Goal: Task Accomplishment & Management: Manage account settings

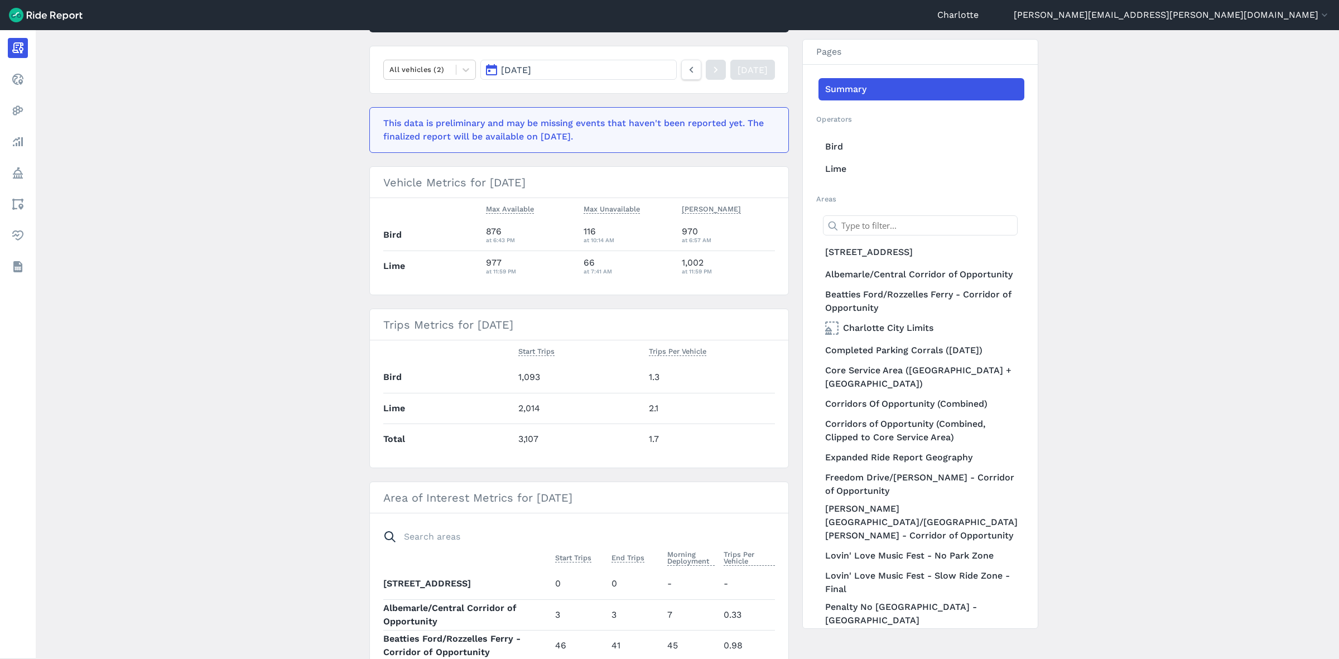
scroll to position [140, 0]
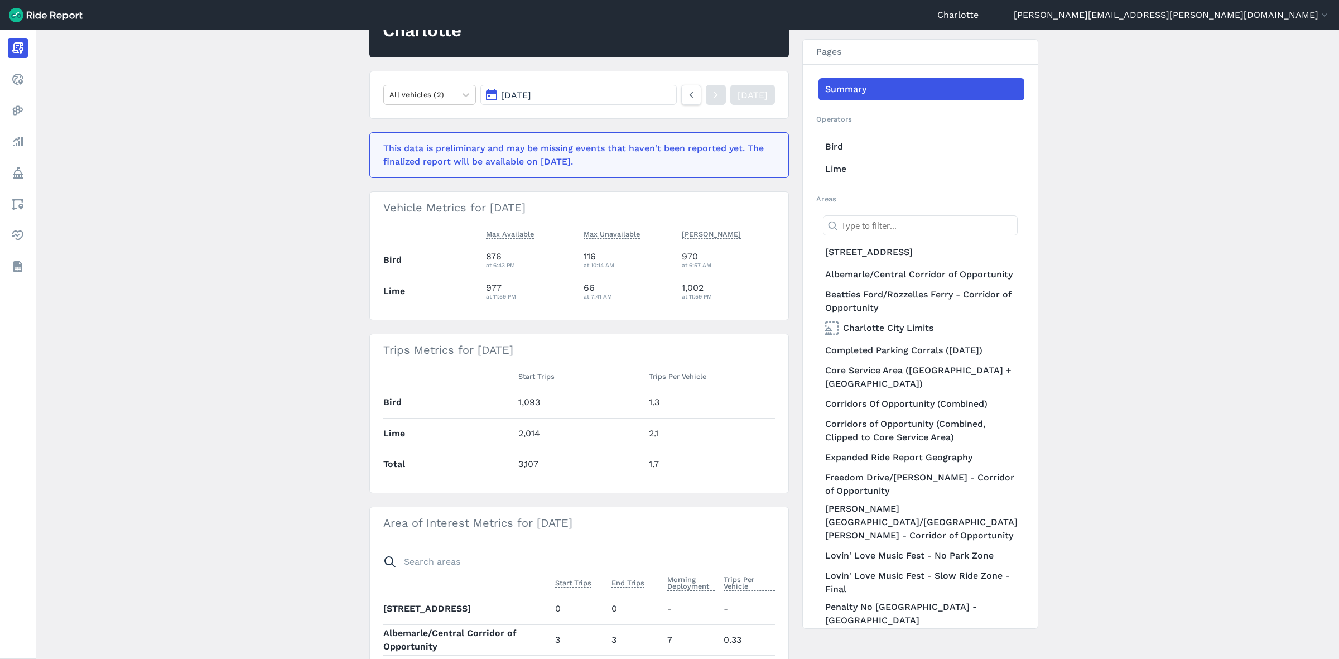
click at [517, 96] on span "[DATE]" at bounding box center [516, 95] width 30 height 11
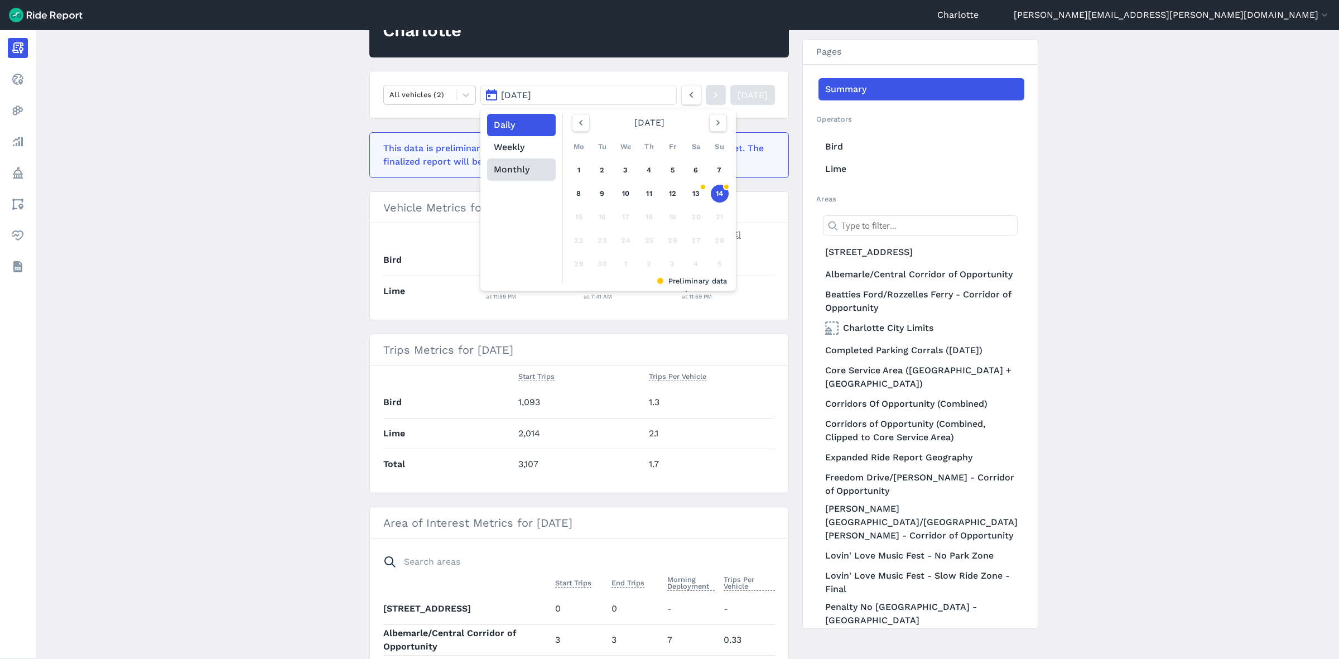
click at [500, 171] on button "Monthly" at bounding box center [521, 169] width 69 height 22
click at [598, 216] on link "[DATE]" at bounding box center [598, 219] width 49 height 27
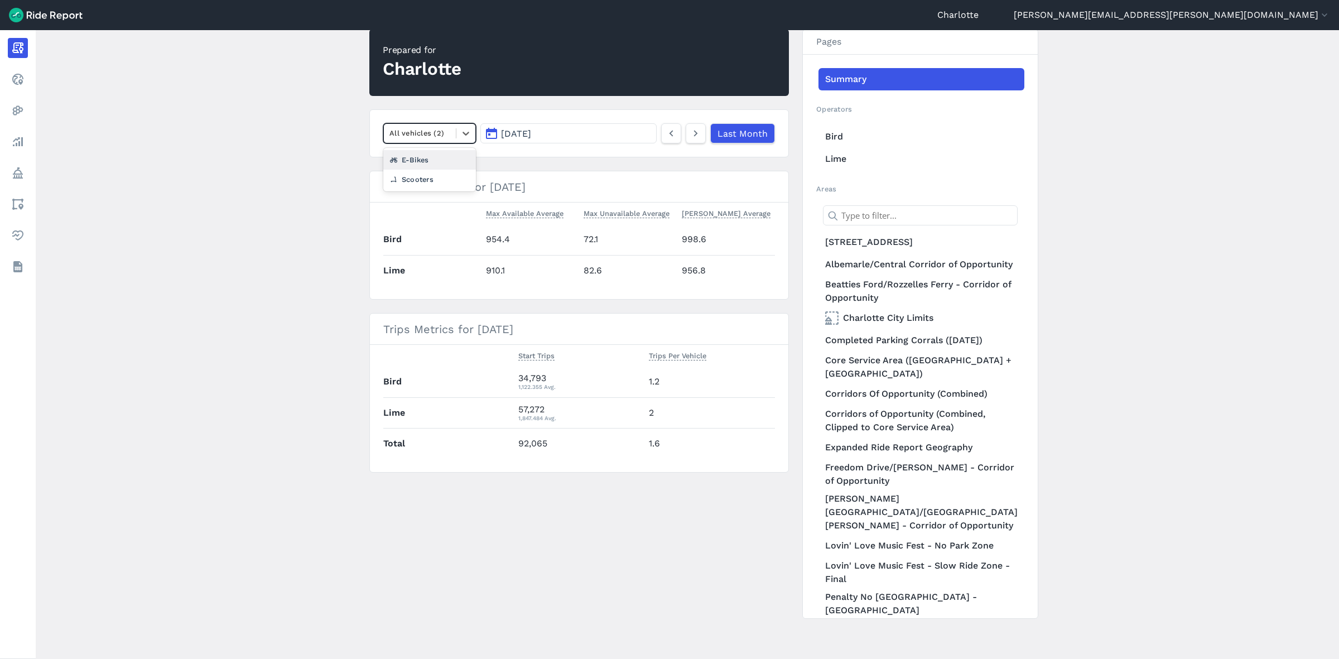
click at [433, 127] on div at bounding box center [420, 133] width 61 height 13
click at [422, 179] on div "Scooters" at bounding box center [429, 180] width 93 height 20
click at [863, 381] on link "Core Service Area ([GEOGRAPHIC_DATA] + [GEOGRAPHIC_DATA])" at bounding box center [922, 367] width 206 height 31
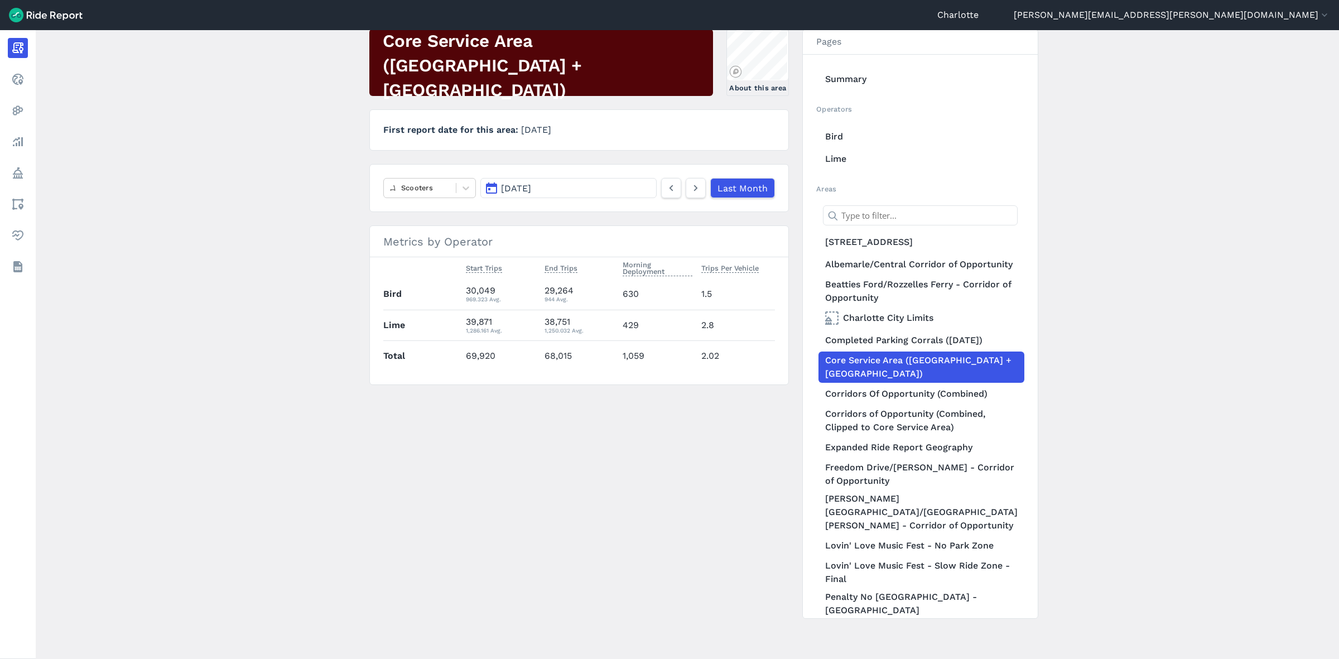
click at [551, 181] on button "[DATE]" at bounding box center [568, 188] width 176 height 20
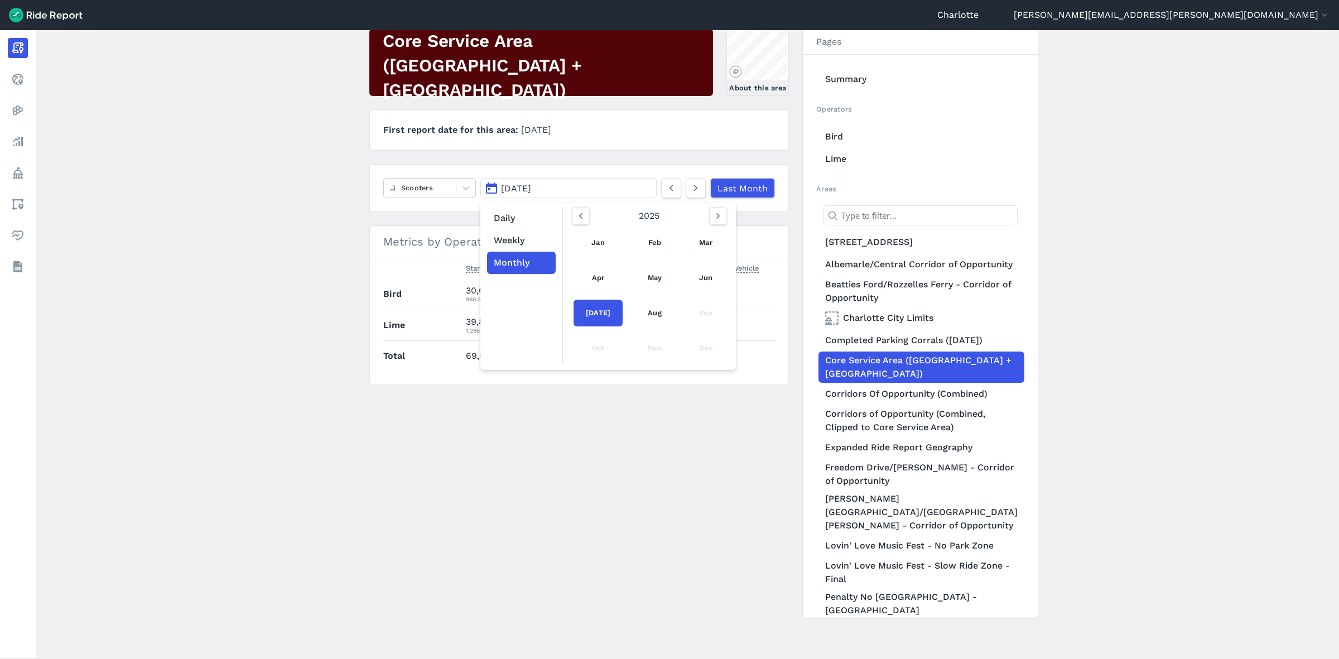
click at [431, 199] on nav "Scooters [DATE] Daily Weekly Monthly [DATE] Feb Mar Apr May Jun [DATE] Aug Sep …" at bounding box center [579, 188] width 420 height 48
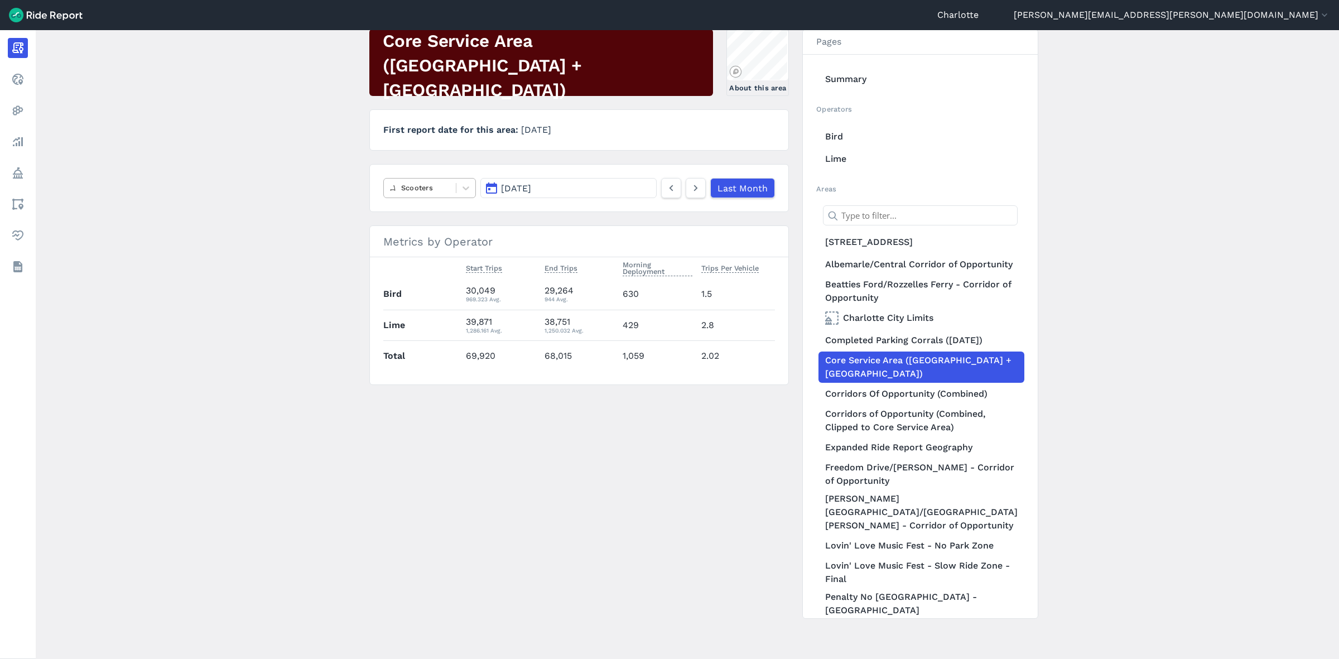
click at [437, 191] on div at bounding box center [420, 187] width 61 height 13
click at [411, 217] on div "All vehicles (2)" at bounding box center [429, 215] width 93 height 20
click at [549, 190] on button "[DATE]" at bounding box center [568, 188] width 176 height 20
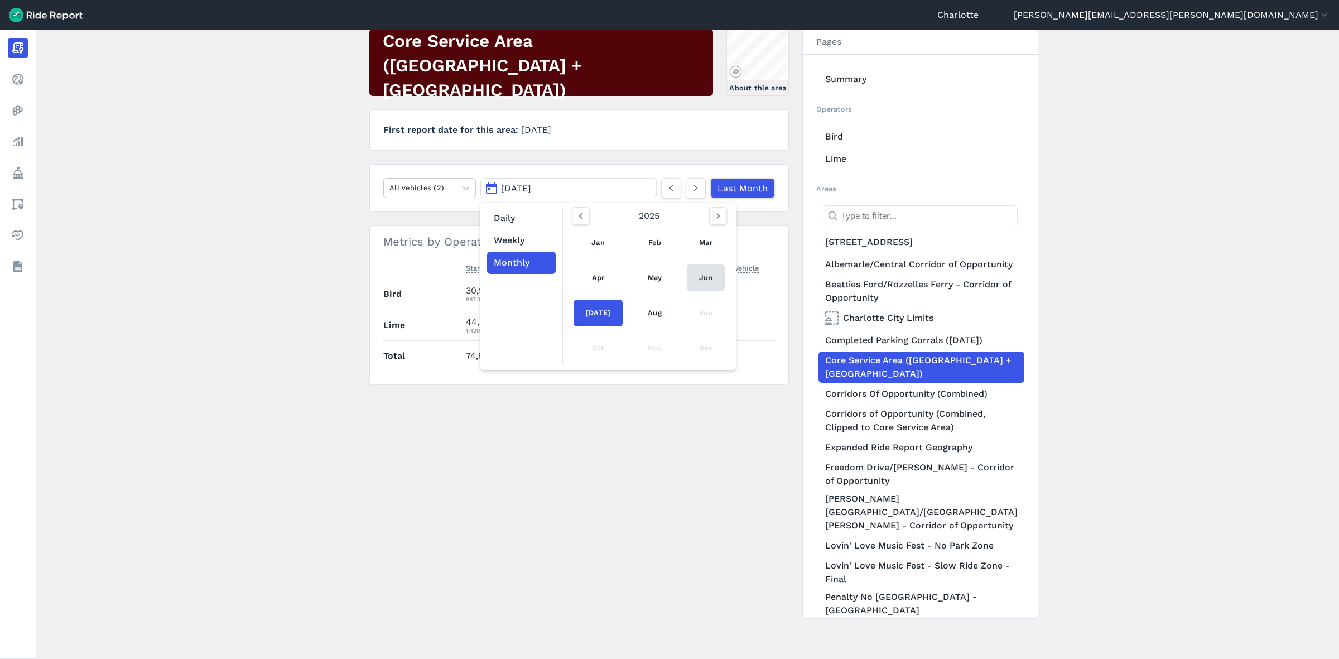
click at [705, 276] on link "Jun" at bounding box center [706, 278] width 38 height 27
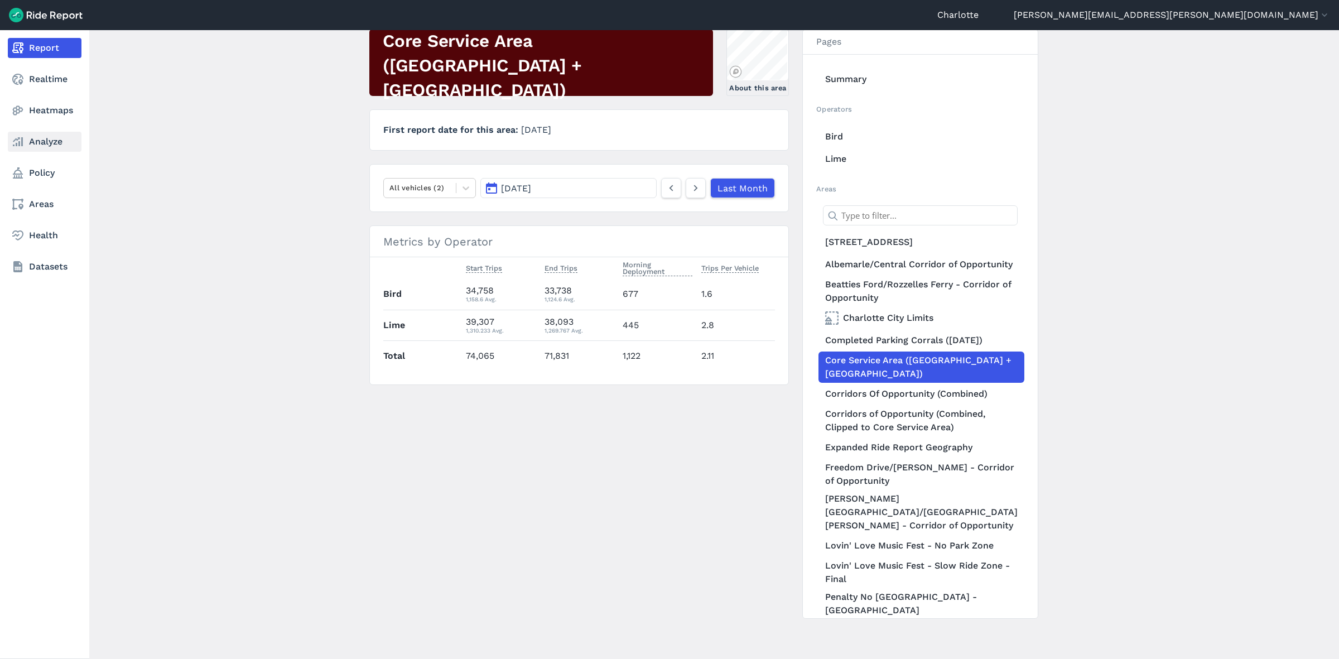
click at [35, 145] on link "Analyze" at bounding box center [45, 142] width 74 height 20
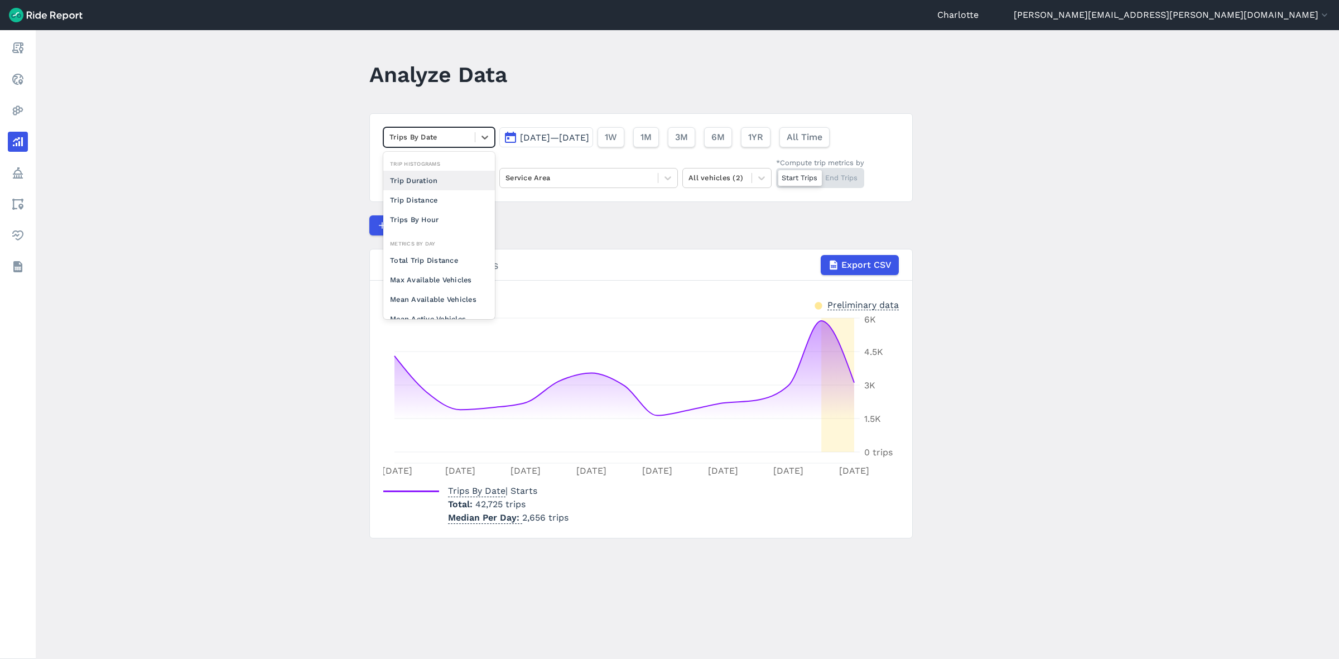
click at [449, 137] on div at bounding box center [430, 137] width 80 height 13
click at [433, 206] on div "Mean Available Vehicles" at bounding box center [439, 203] width 112 height 20
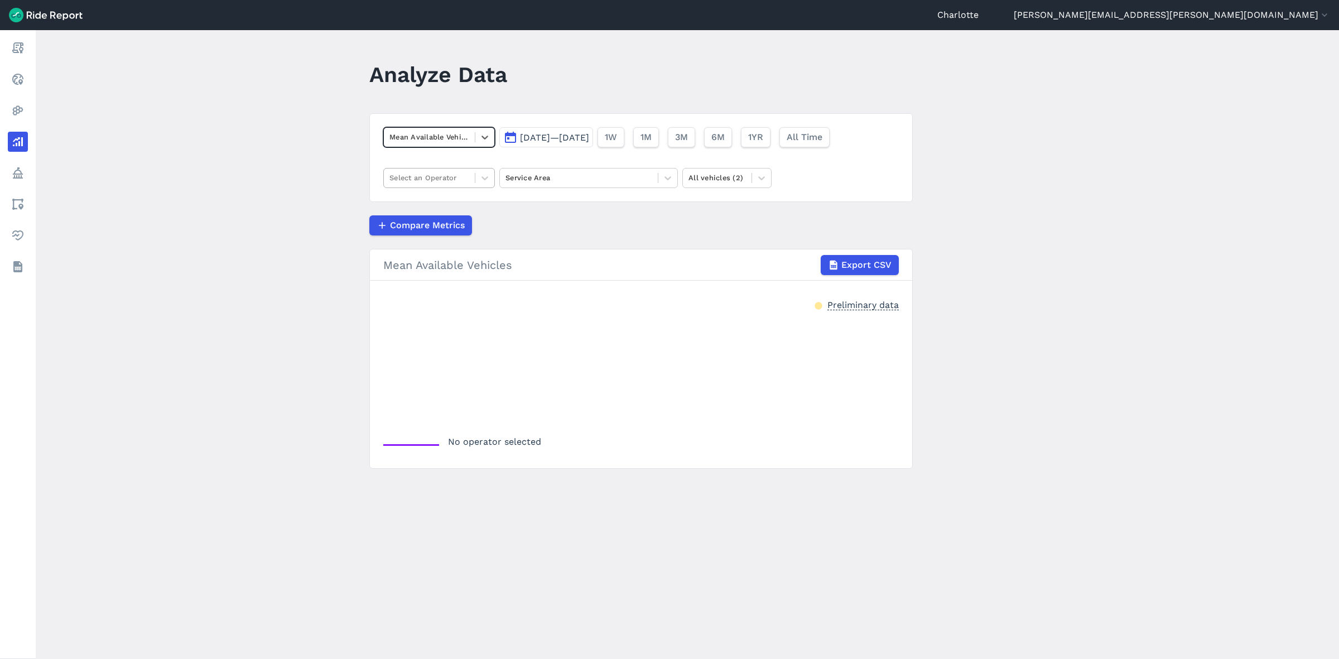
click at [450, 177] on div at bounding box center [430, 177] width 80 height 13
click at [412, 202] on div "Bird" at bounding box center [439, 205] width 112 height 20
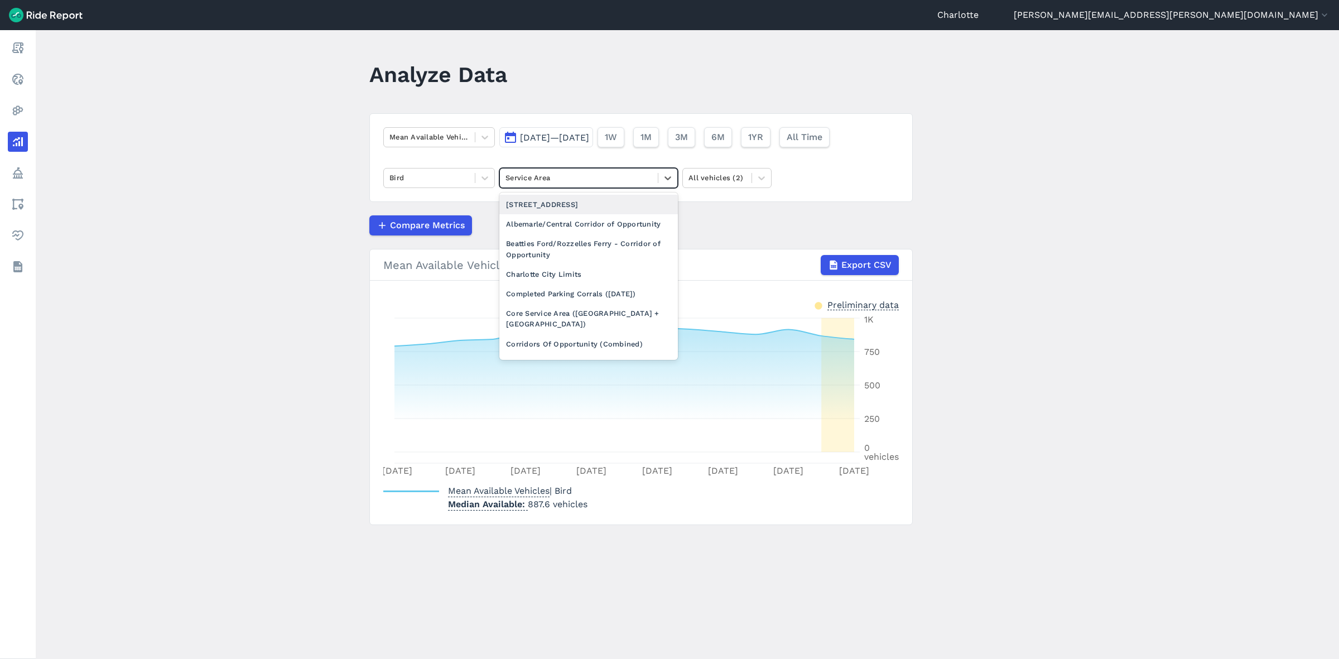
click at [631, 176] on div at bounding box center [579, 177] width 147 height 13
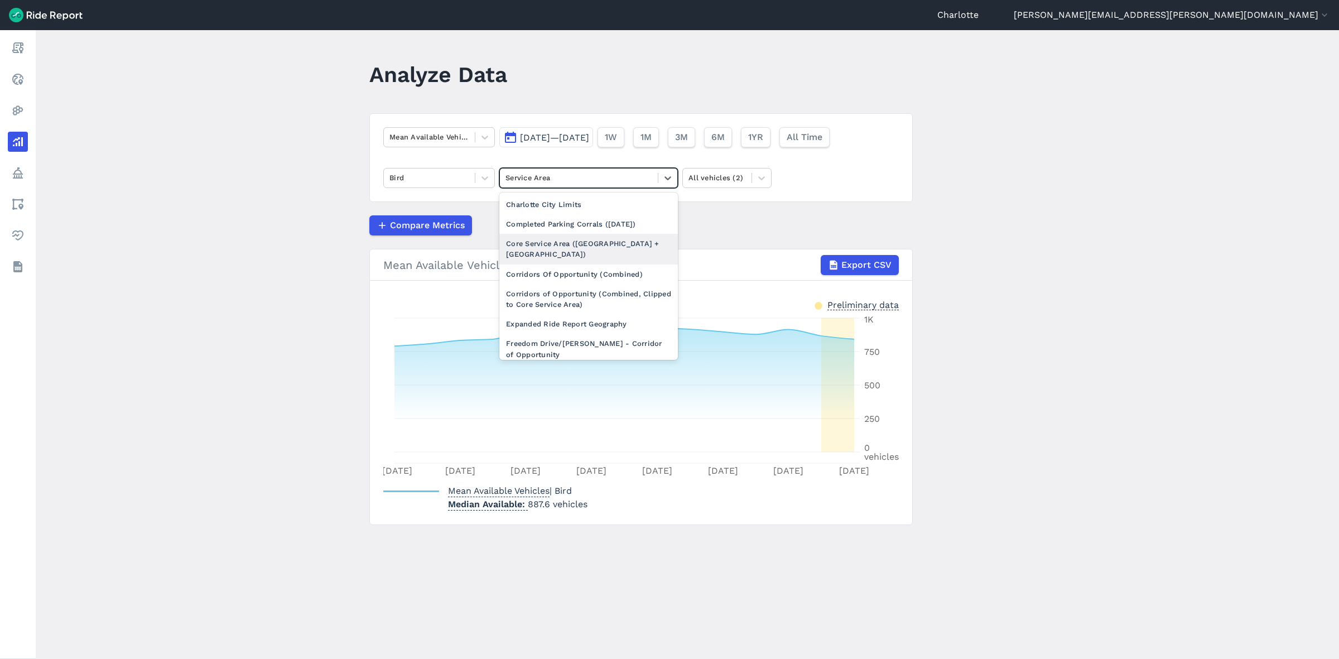
click at [550, 248] on div "Core Service Area ([GEOGRAPHIC_DATA] + [GEOGRAPHIC_DATA])" at bounding box center [588, 249] width 179 height 30
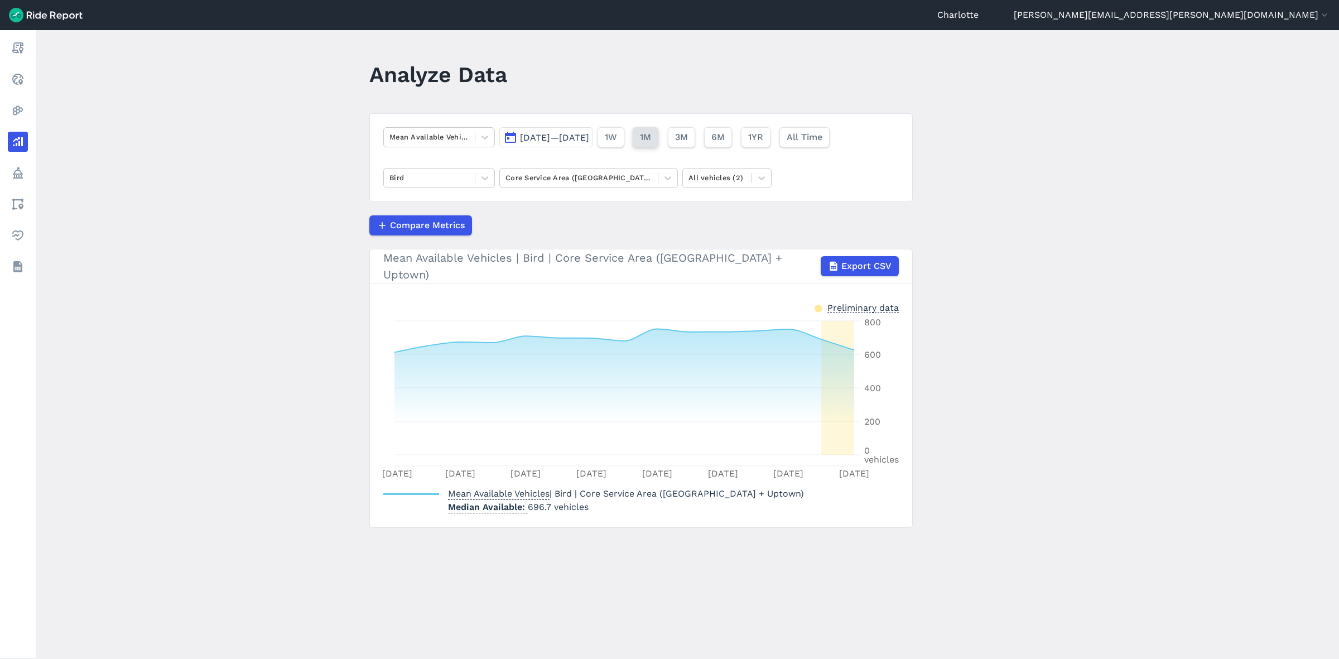
click at [651, 141] on span "1M" at bounding box center [645, 137] width 11 height 13
click at [578, 136] on span "[DATE]—[DATE]" at bounding box center [554, 137] width 69 height 11
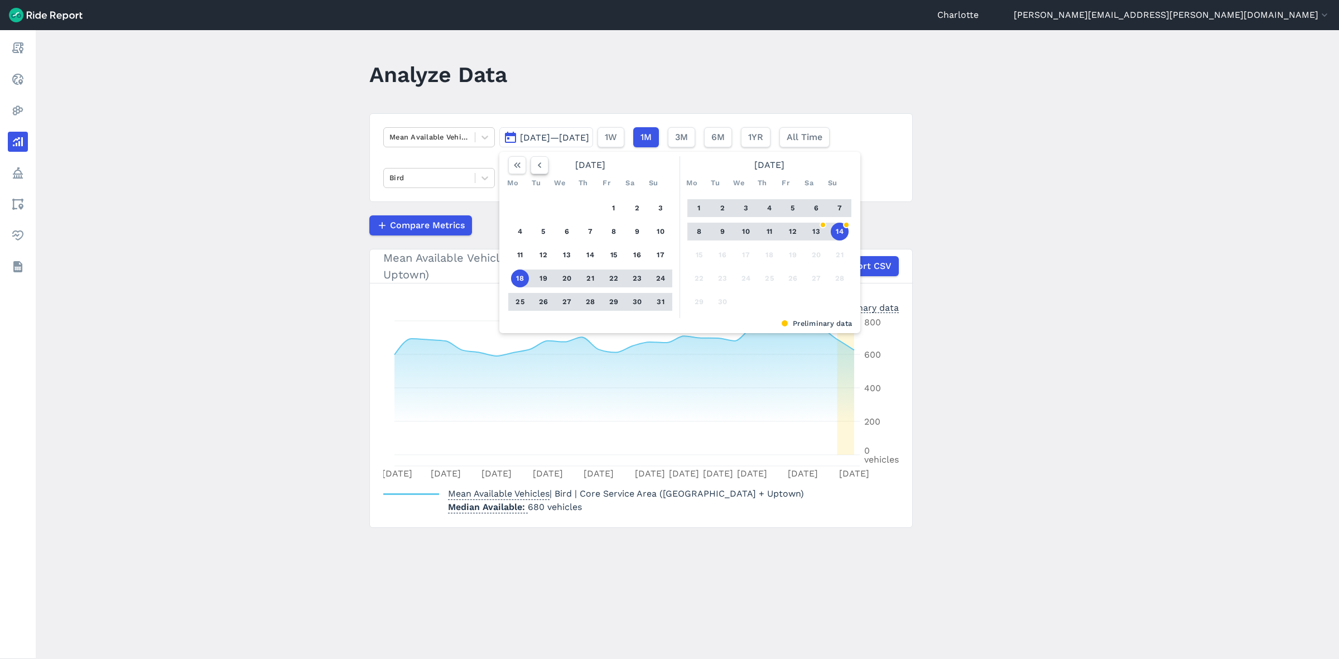
click at [539, 169] on icon "button" at bounding box center [539, 165] width 11 height 11
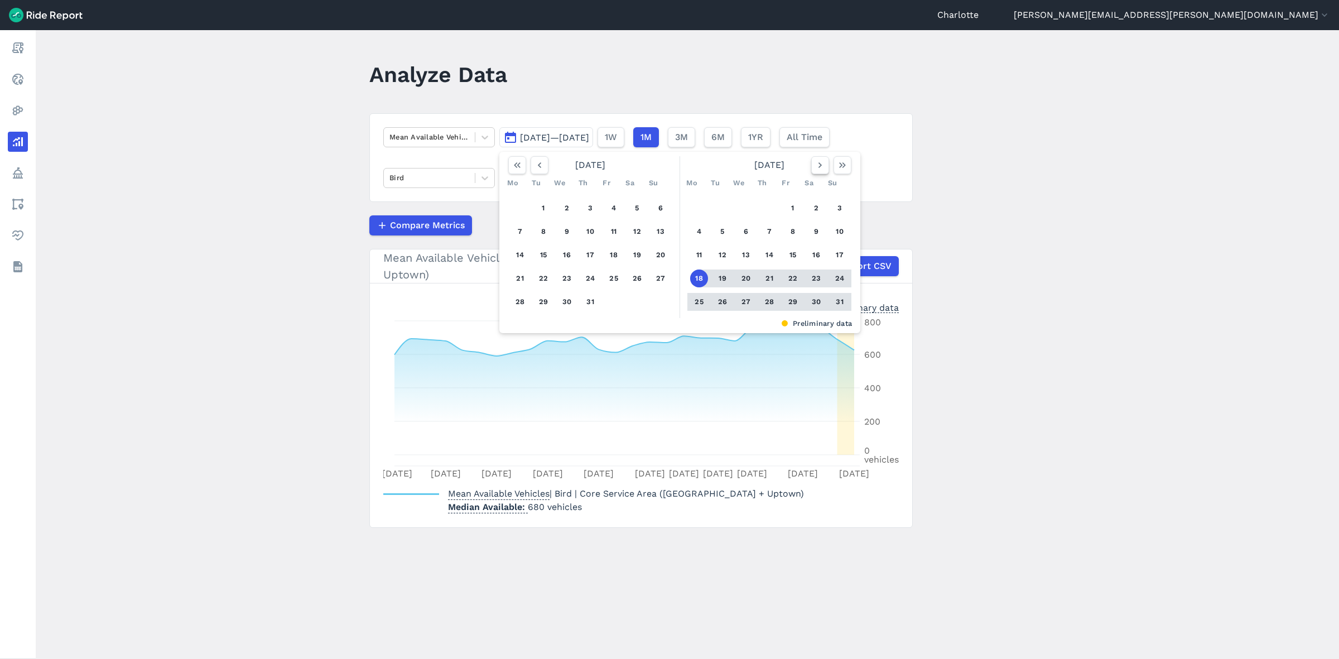
click at [816, 165] on icon "button" at bounding box center [820, 165] width 11 height 11
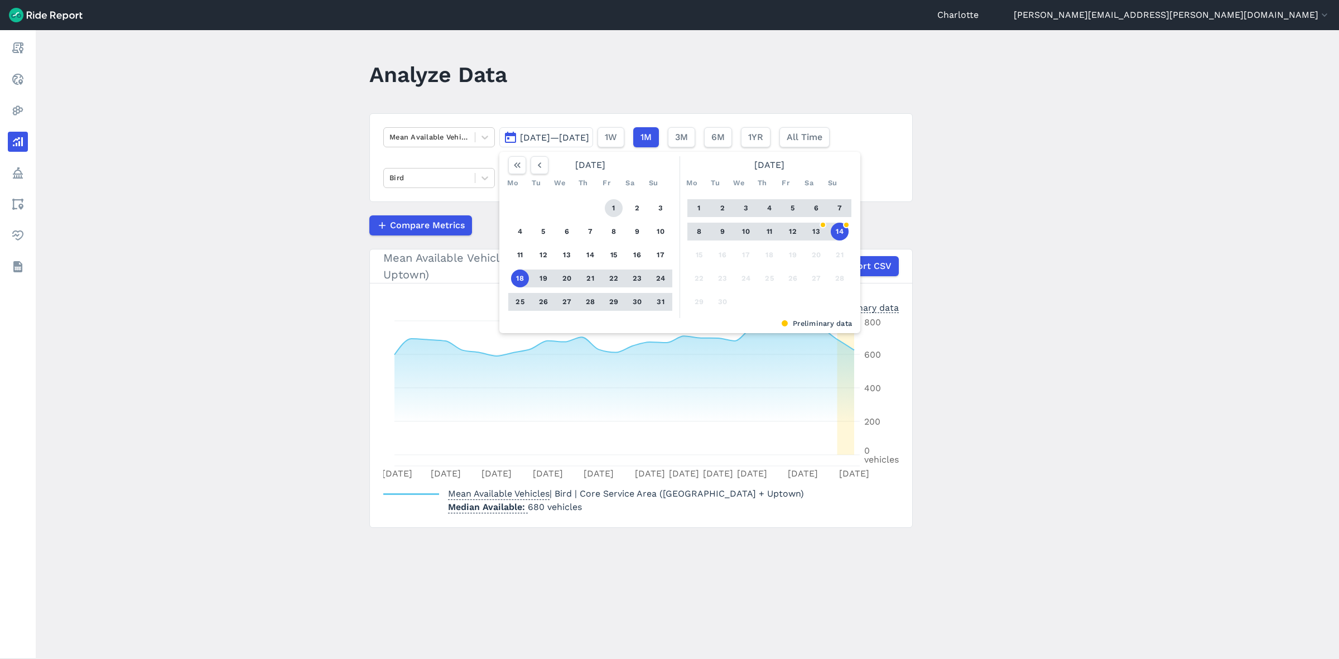
click at [609, 202] on button "1" at bounding box center [614, 208] width 18 height 18
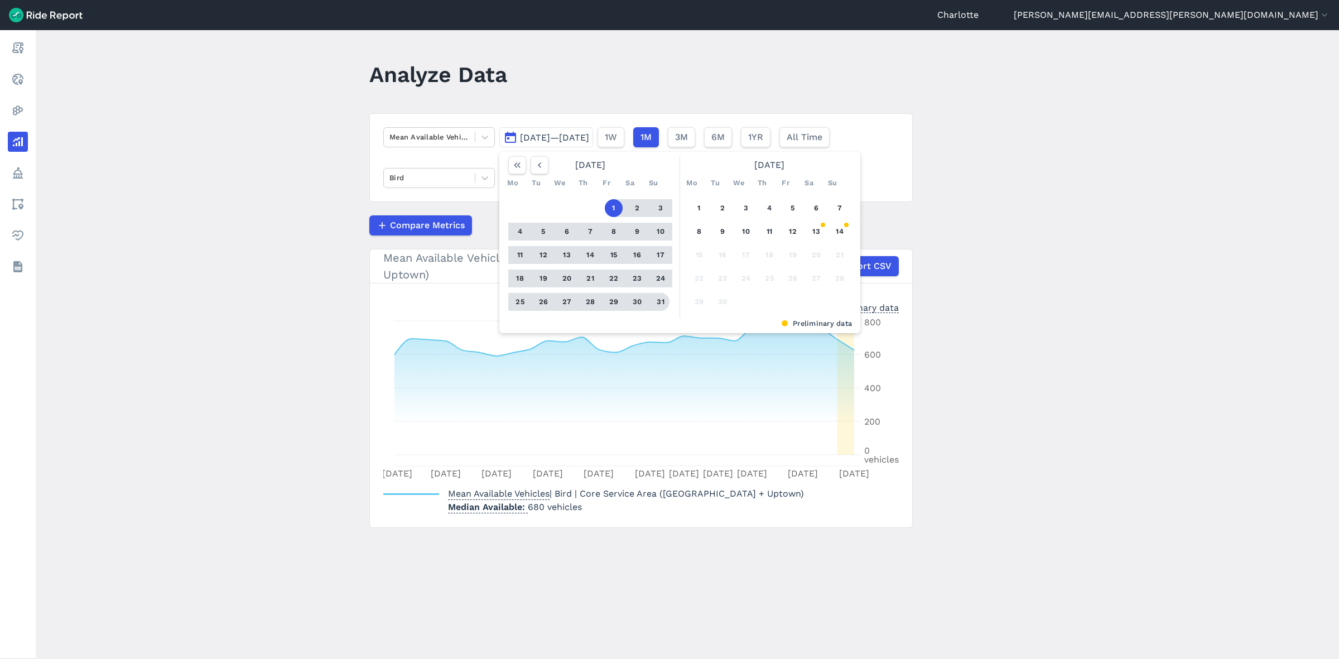
click at [657, 306] on button "31" at bounding box center [661, 302] width 18 height 18
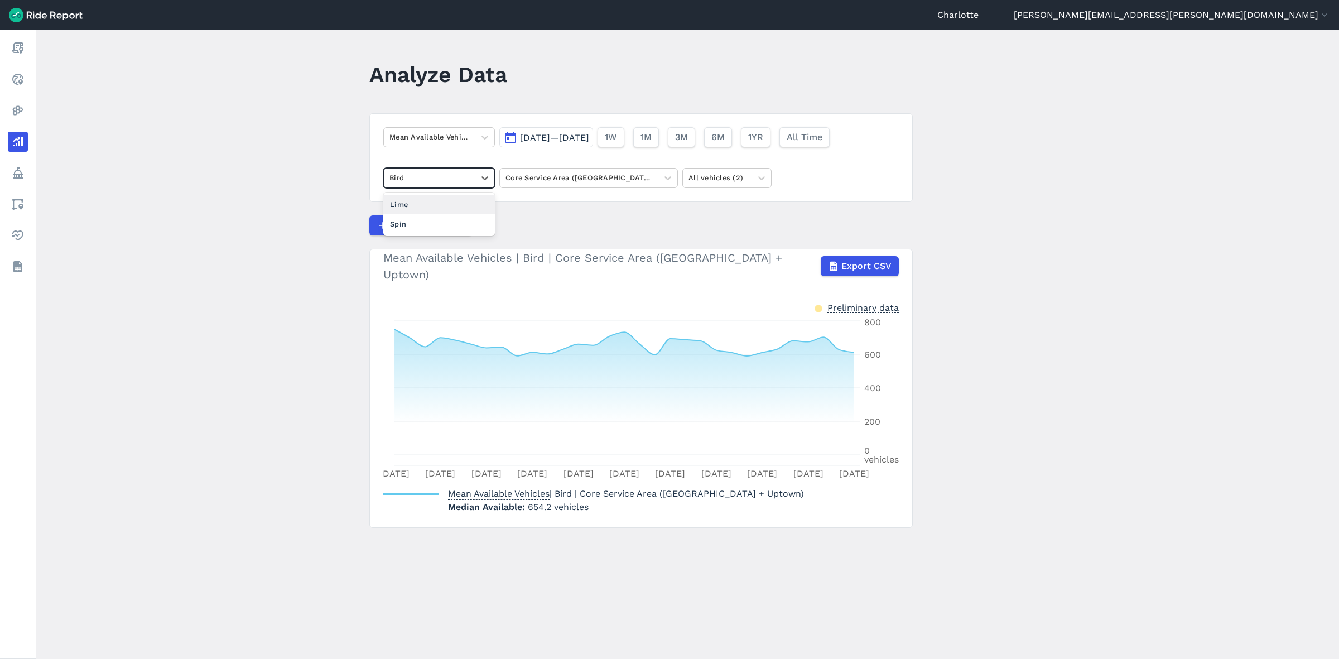
click at [472, 177] on div "Bird" at bounding box center [429, 177] width 91 height 17
click at [400, 199] on div "Lime" at bounding box center [439, 205] width 112 height 20
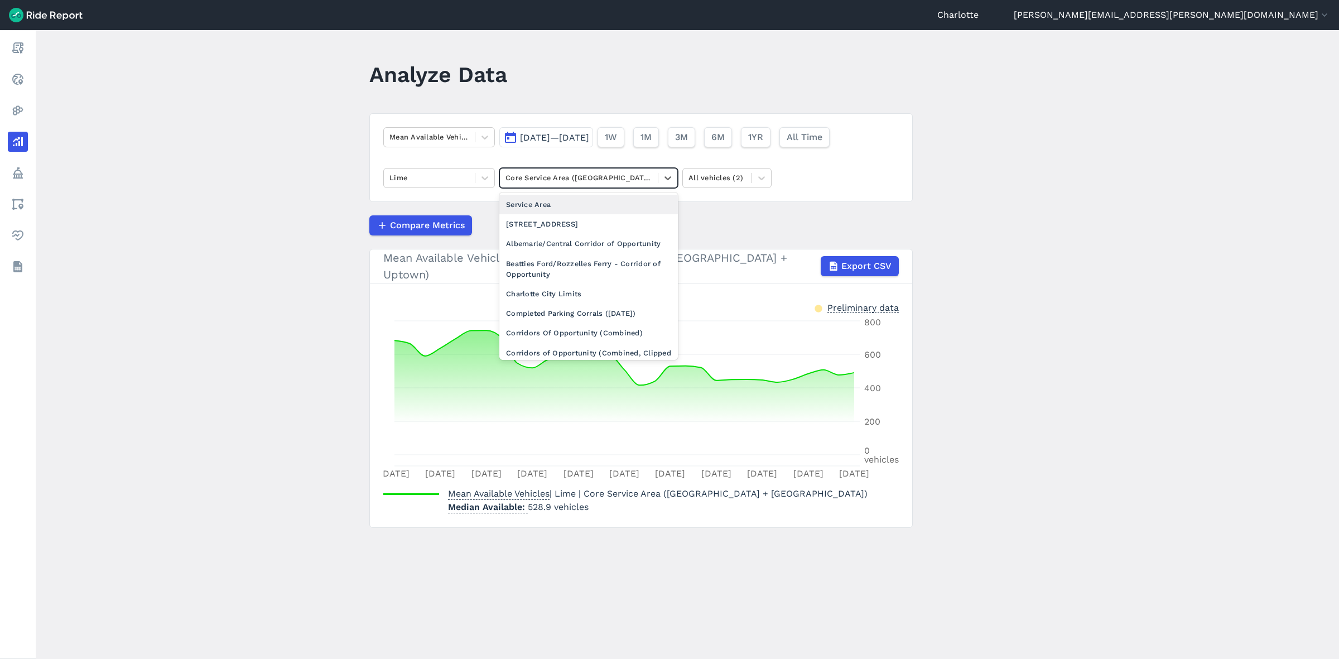
click at [556, 179] on div at bounding box center [579, 177] width 147 height 13
click at [537, 208] on div "Service Area" at bounding box center [588, 205] width 179 height 20
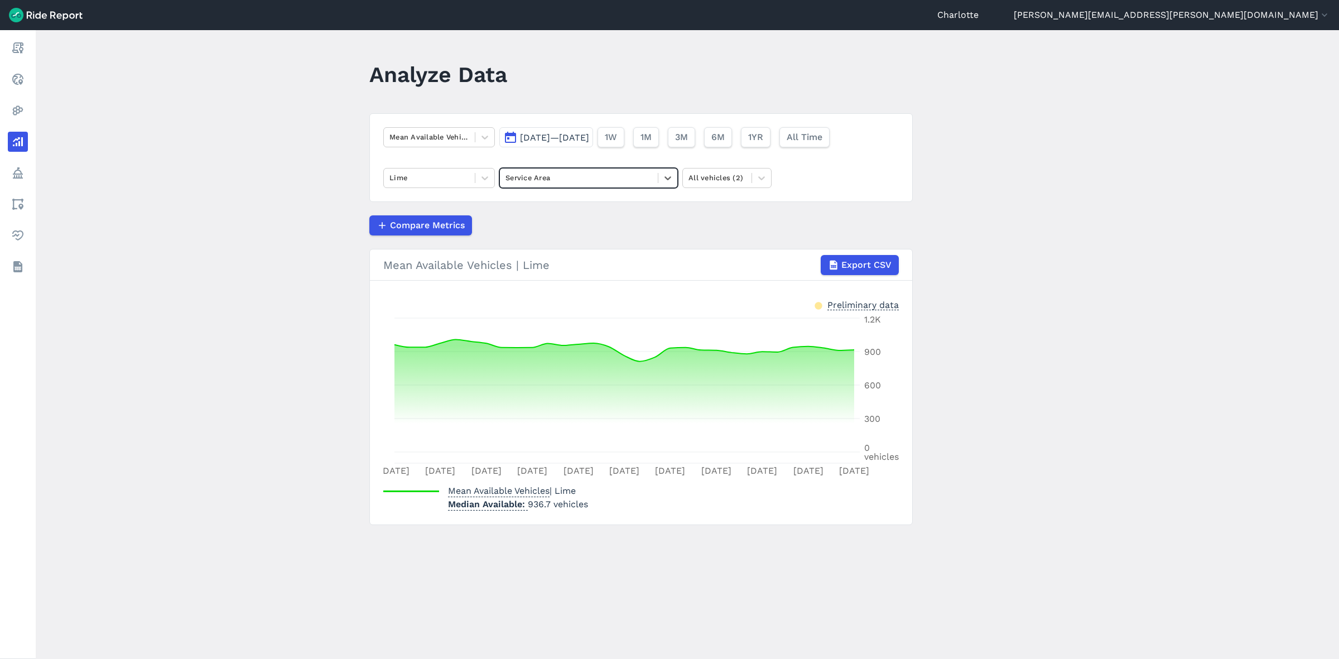
click at [268, 308] on main "Analyze Data Mean Available Vehicles [DATE]—[DATE] 1W 1M 3M 6M 1YR All Time Lim…" at bounding box center [688, 344] width 1304 height 629
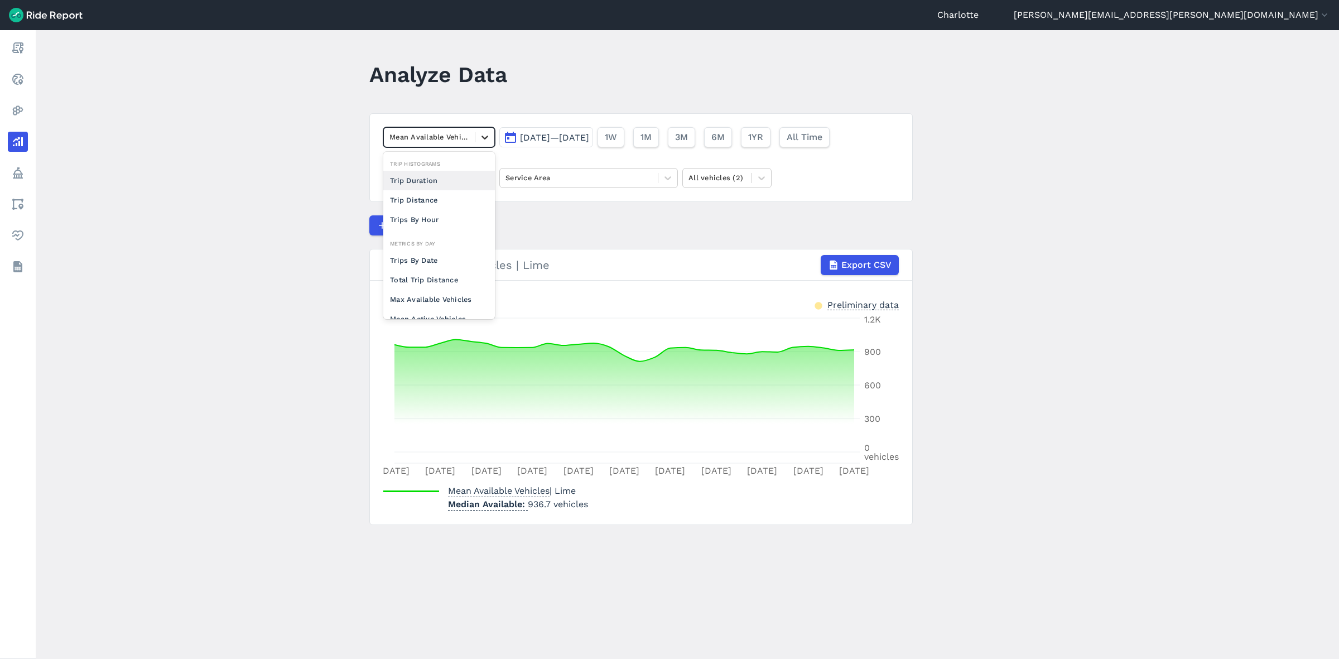
click at [483, 140] on icon at bounding box center [484, 137] width 11 height 11
click at [578, 179] on div at bounding box center [579, 177] width 147 height 13
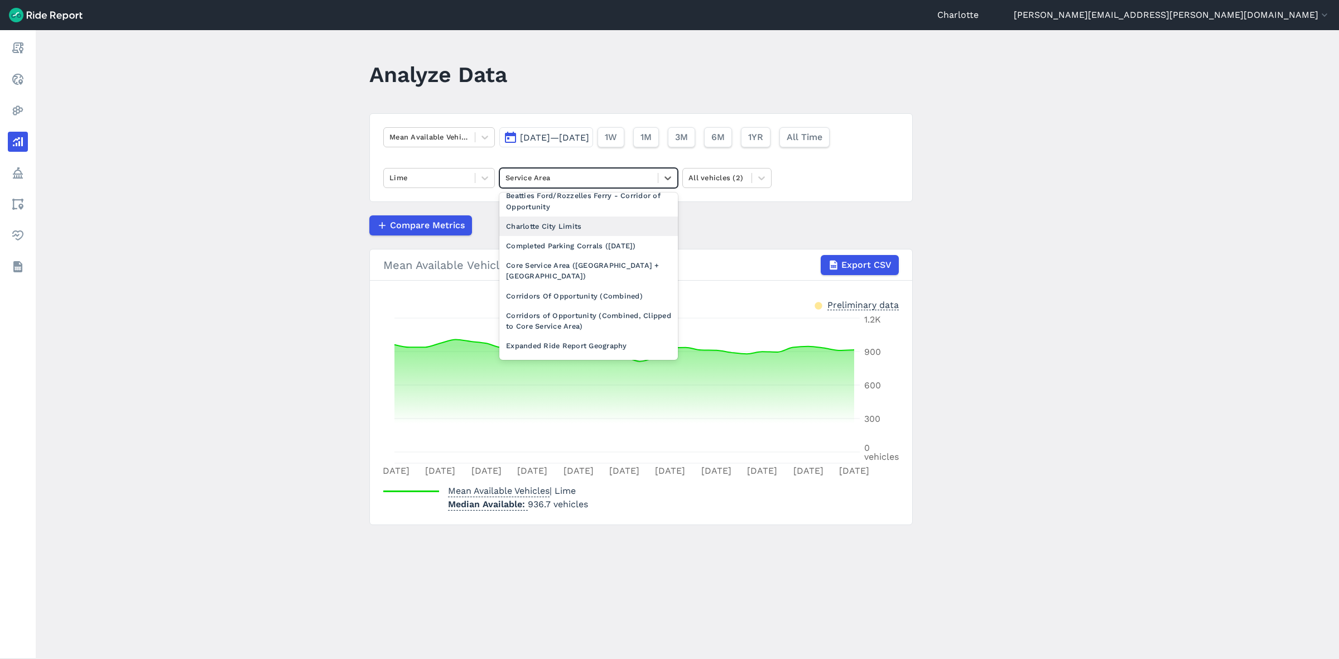
scroll to position [70, 0]
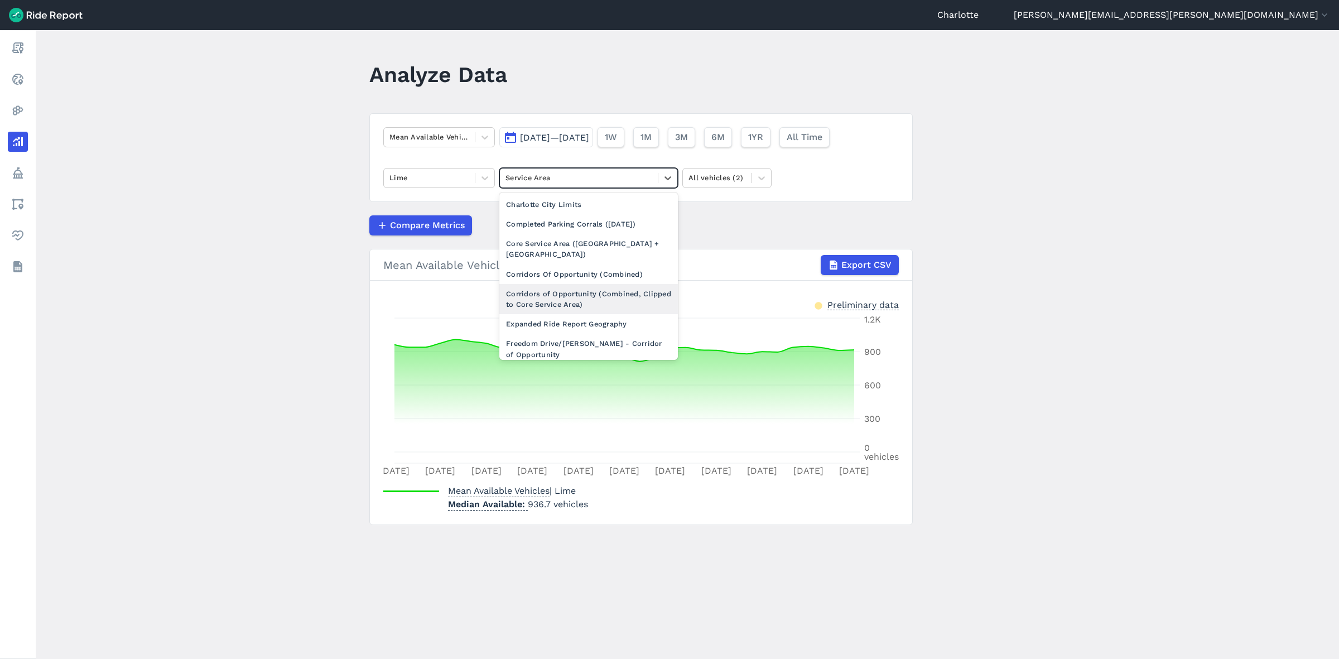
click at [576, 284] on div "Corridors of Opportunity (Combined, Clipped to Core Service Area)" at bounding box center [588, 299] width 179 height 30
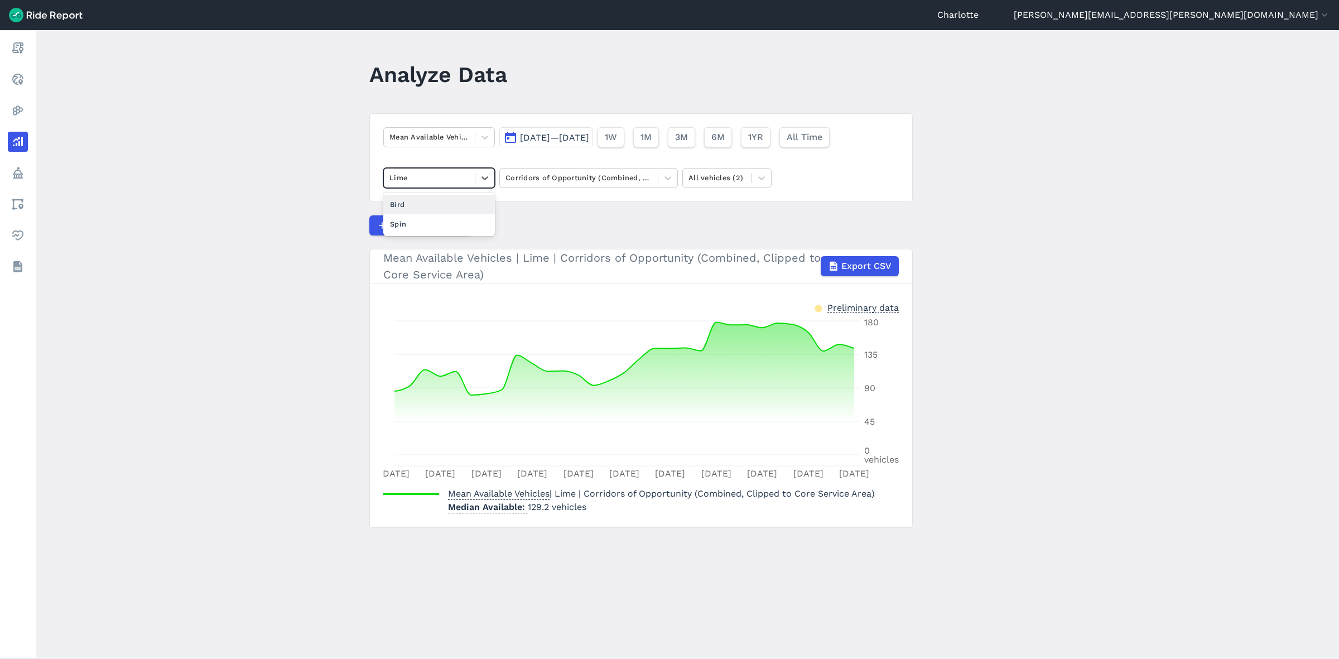
click at [450, 184] on div at bounding box center [430, 177] width 80 height 13
click at [399, 203] on div "Bird" at bounding box center [439, 205] width 112 height 20
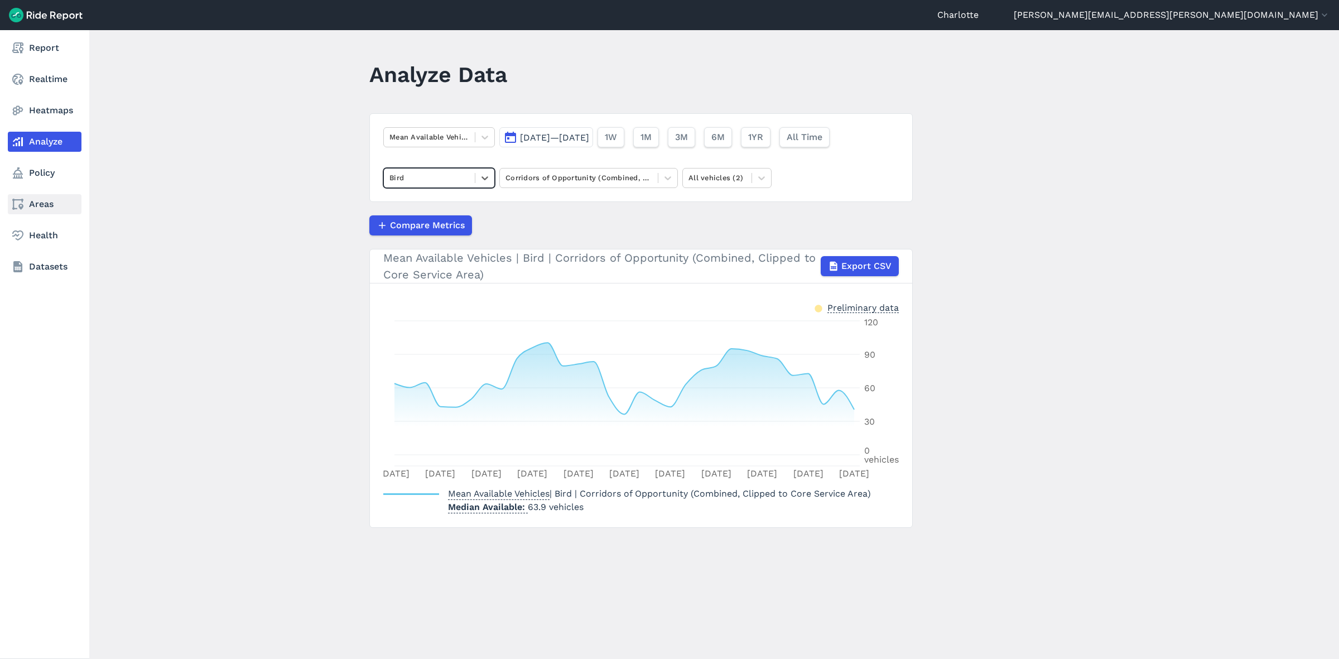
click at [36, 201] on link "Areas" at bounding box center [45, 204] width 74 height 20
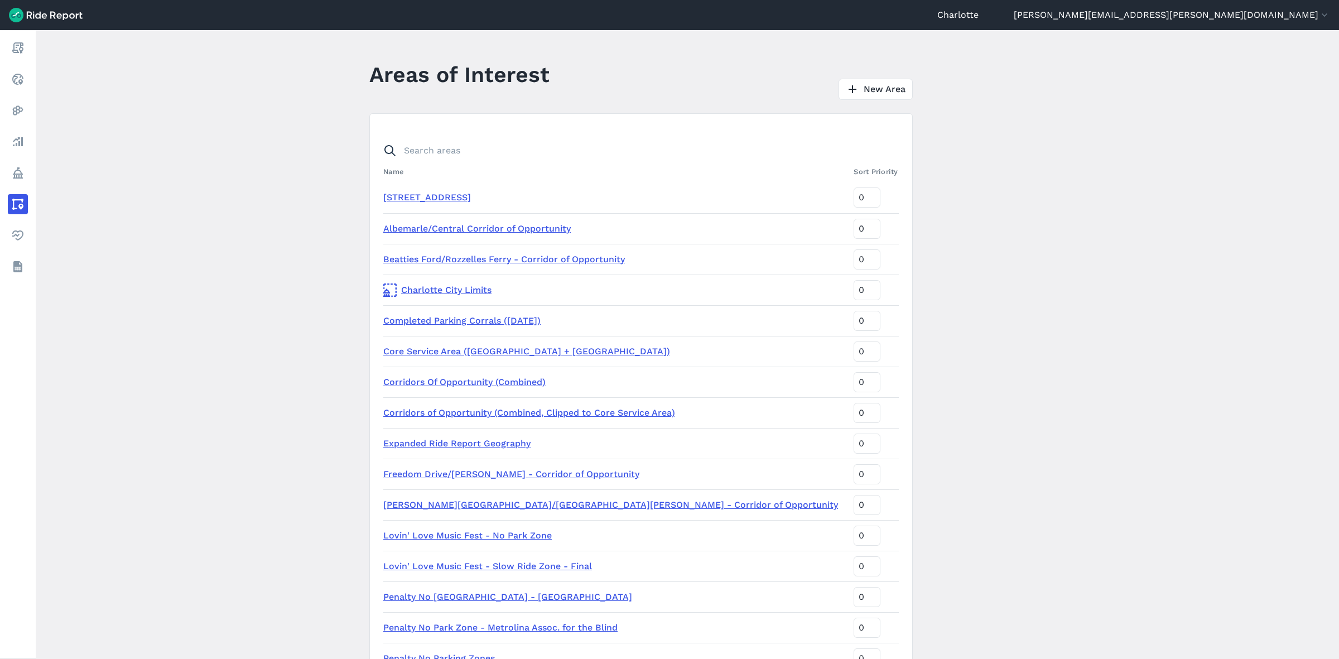
click at [492, 411] on link "Corridors of Opportunity (Combined, Clipped to Core Service Area)" at bounding box center [529, 412] width 292 height 11
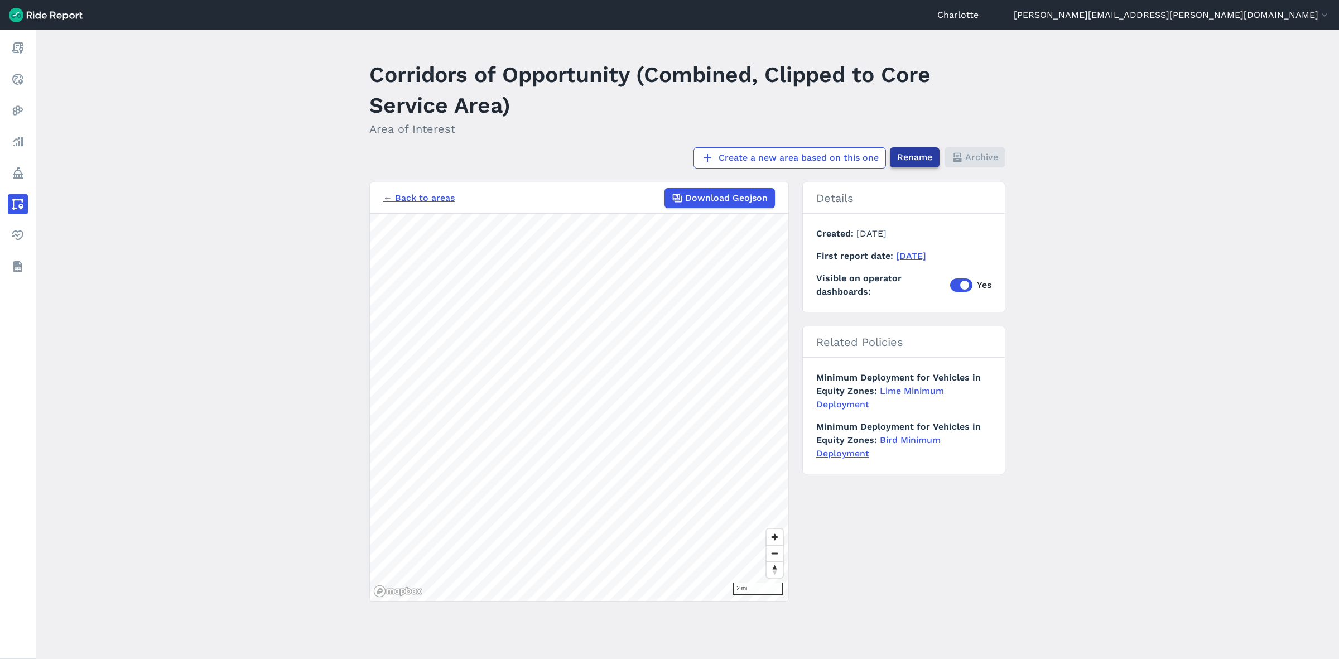
click at [916, 160] on span "Rename" at bounding box center [914, 157] width 35 height 13
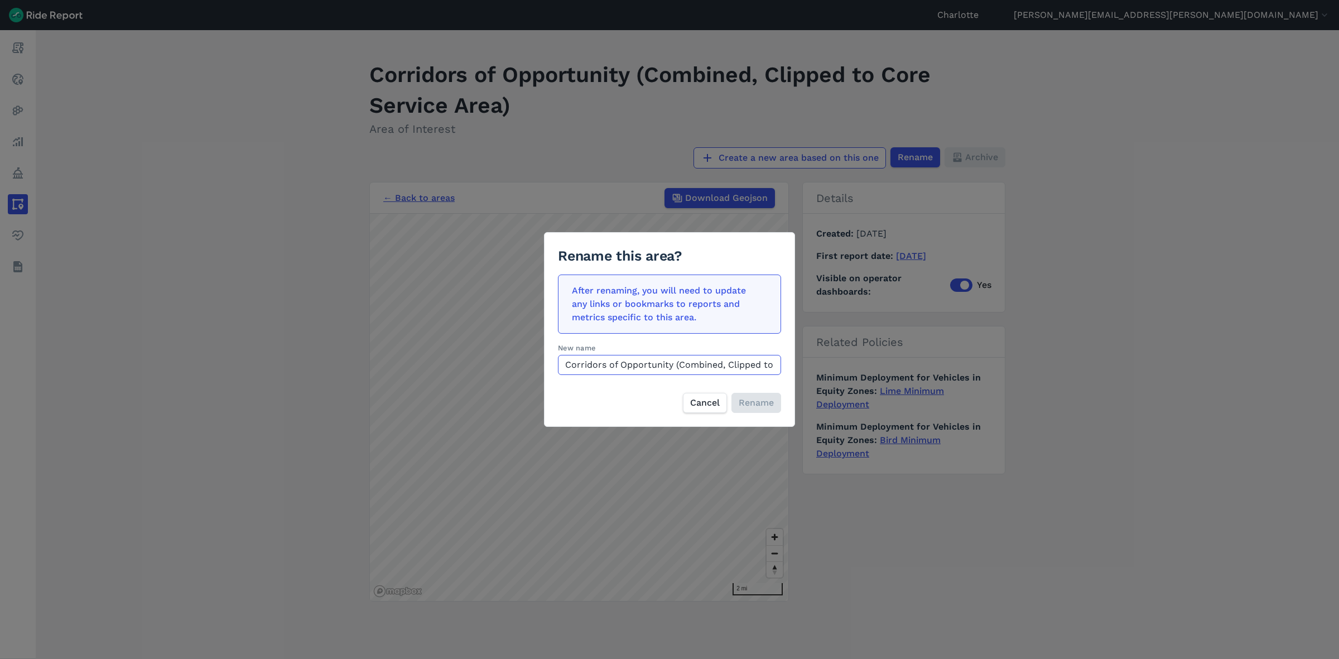
click at [751, 363] on input "Corridors of Opportunity (Combined, Clipped to Core Service Area)" at bounding box center [669, 365] width 223 height 20
drag, startPoint x: 779, startPoint y: 364, endPoint x: 540, endPoint y: 370, distance: 238.4
click at [540, 370] on div "Rename this area? After renaming, you will need to update any links or bookmark…" at bounding box center [669, 329] width 1339 height 659
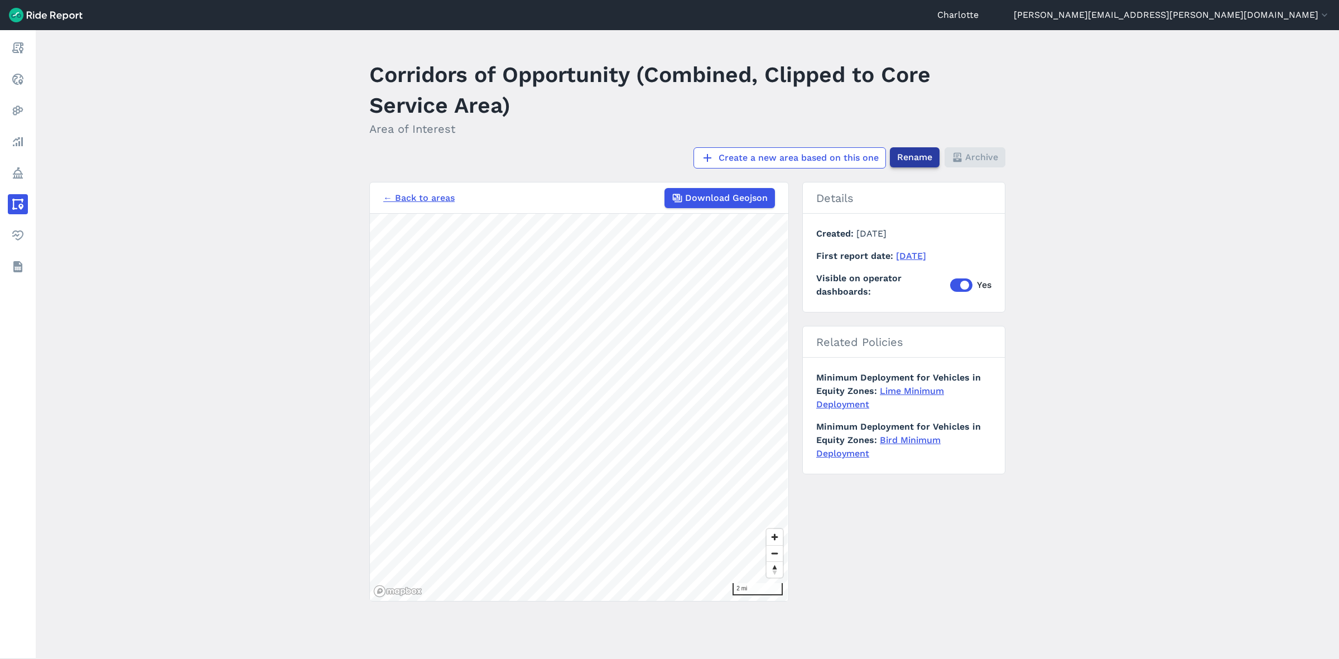
click at [911, 155] on span "Rename" at bounding box center [914, 157] width 35 height 13
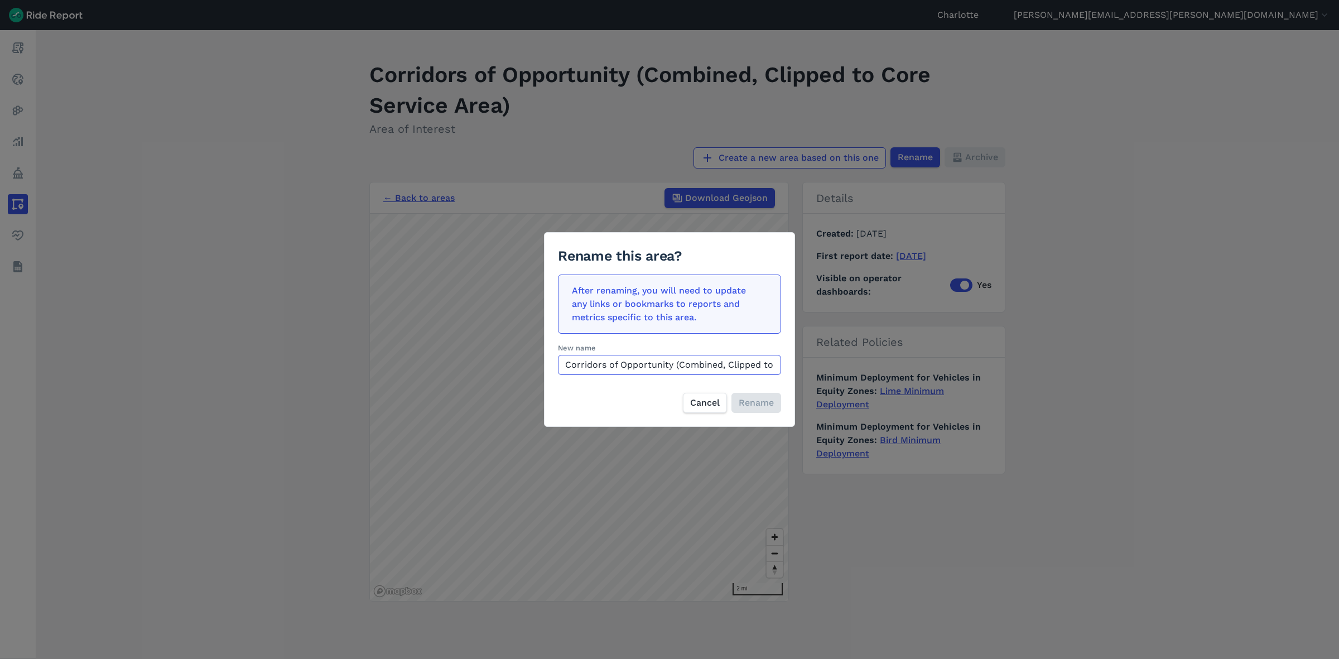
click at [719, 362] on input "Corridors of Opportunity (Combined, Clipped to Core Service Area)" at bounding box center [669, 365] width 223 height 20
type input "d"
type input "Community Access Zones"
click at [752, 406] on span "Rename" at bounding box center [755, 402] width 35 height 13
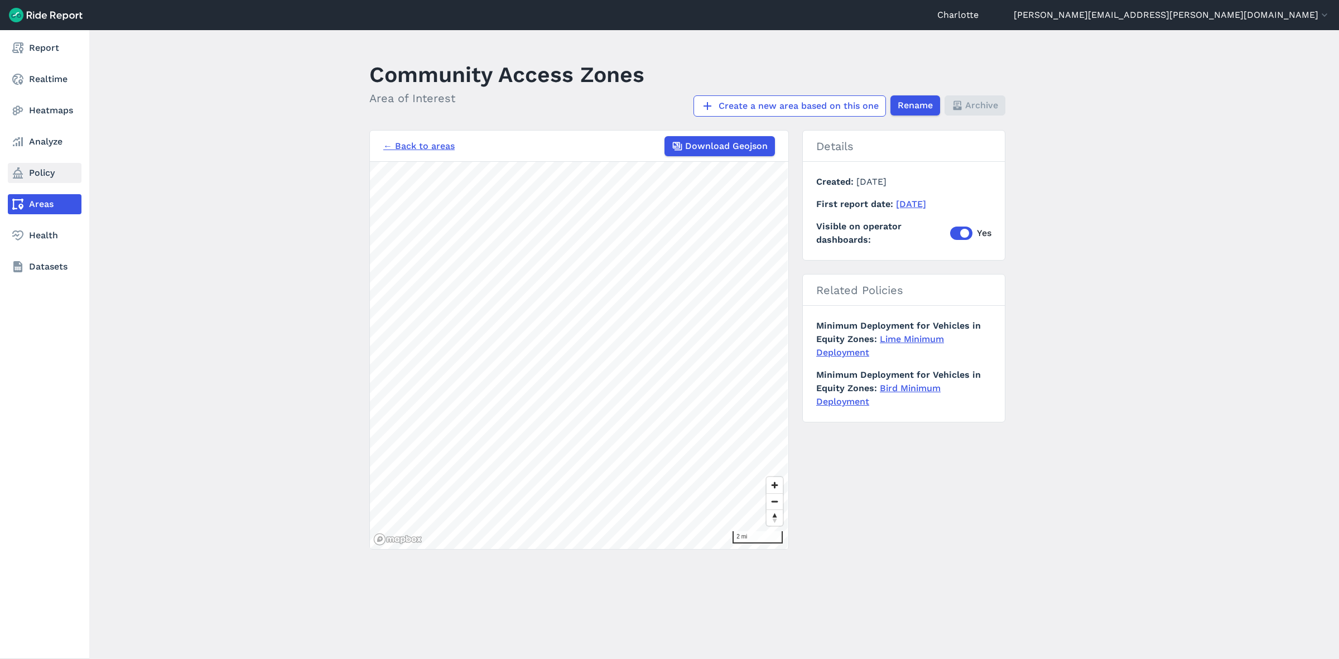
click at [41, 171] on link "Policy" at bounding box center [45, 173] width 74 height 20
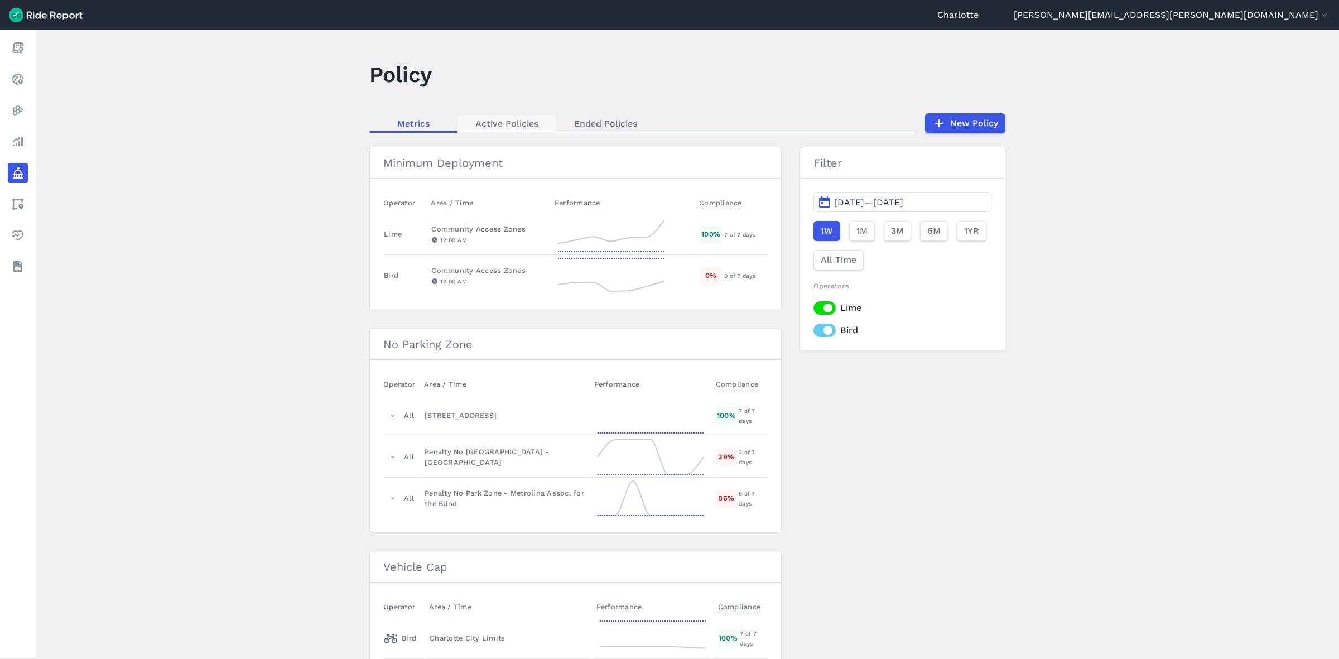
click at [511, 121] on link "Active Policies" at bounding box center [507, 123] width 99 height 17
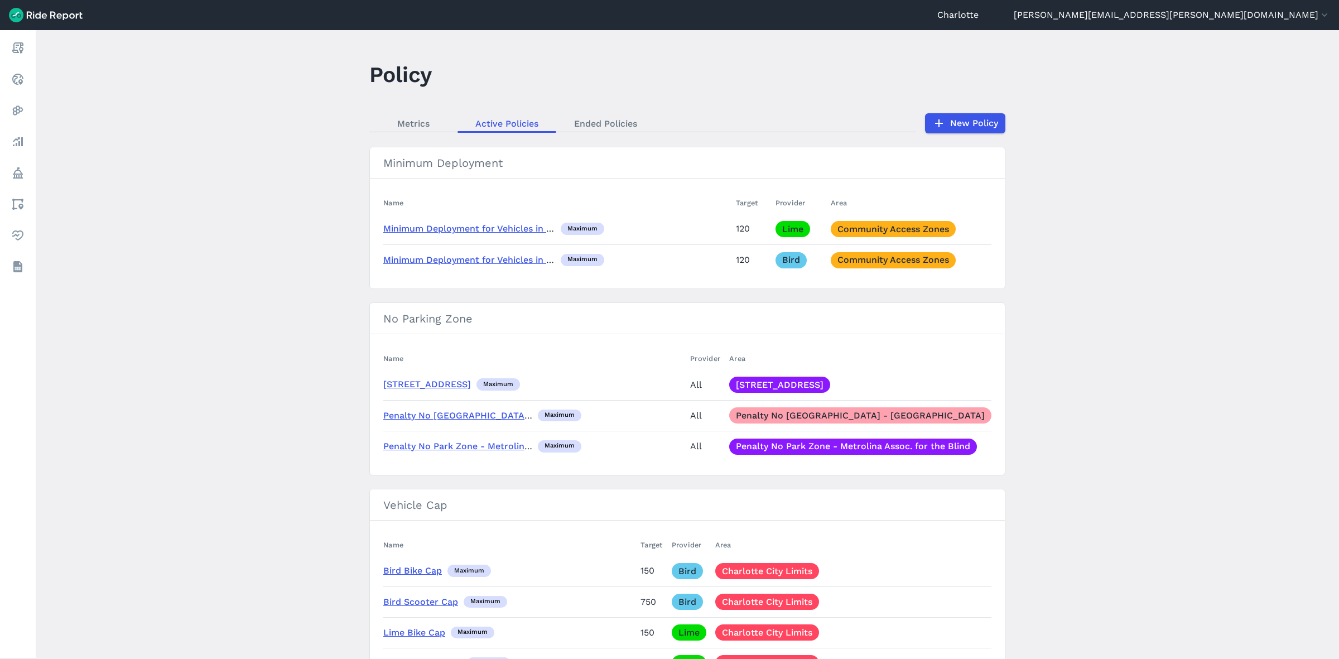
click at [474, 232] on link "Minimum Deployment for Vehicles in Equity Zones" at bounding box center [492, 228] width 219 height 11
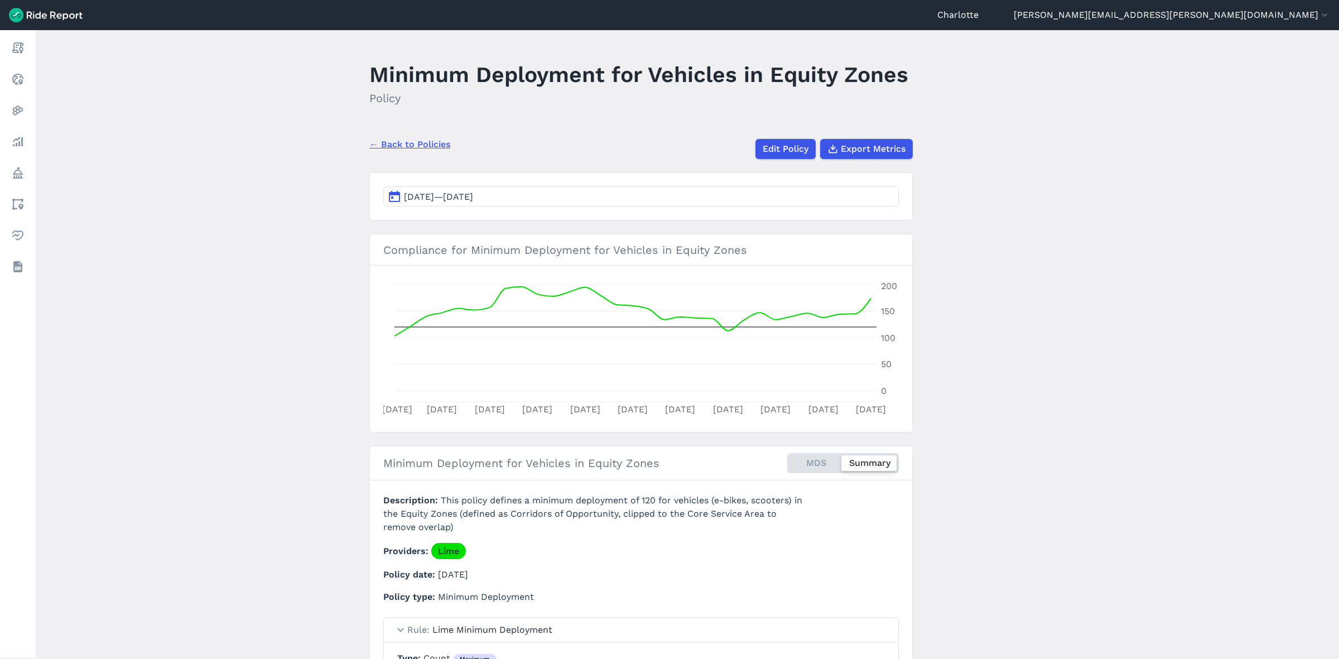
click at [379, 142] on link "← Back to Policies" at bounding box center [409, 144] width 81 height 13
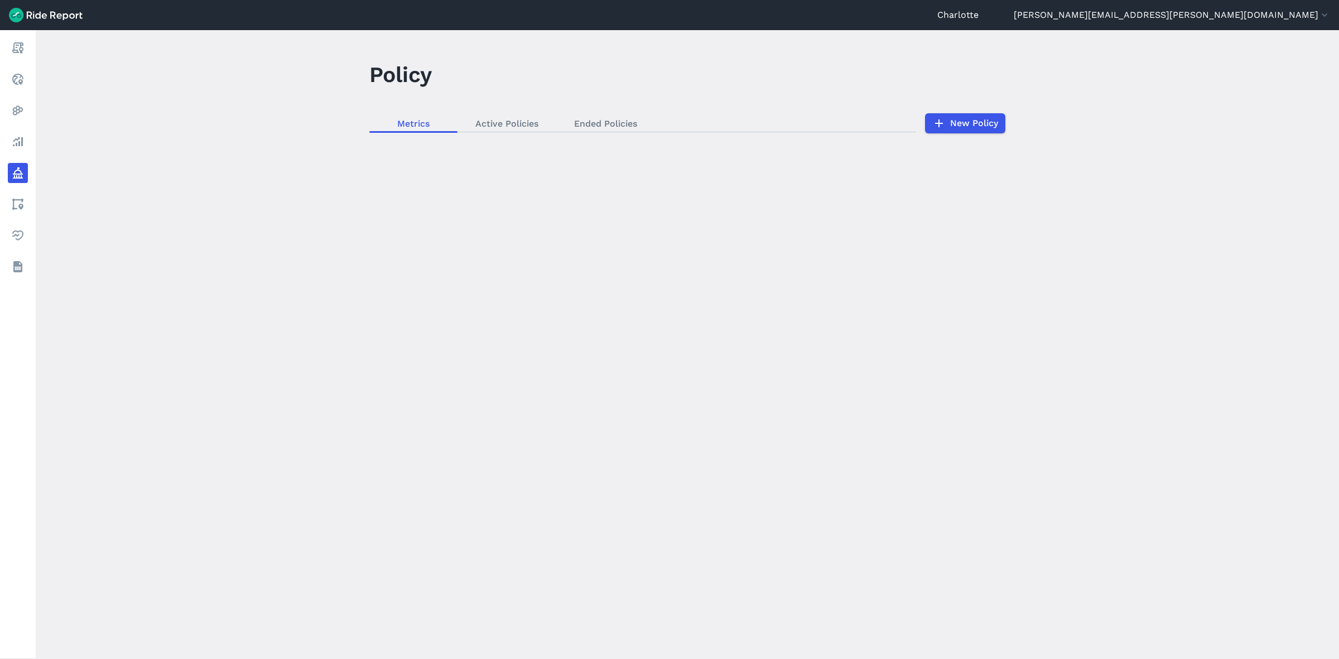
click at [975, 123] on link "New Policy" at bounding box center [965, 123] width 80 height 20
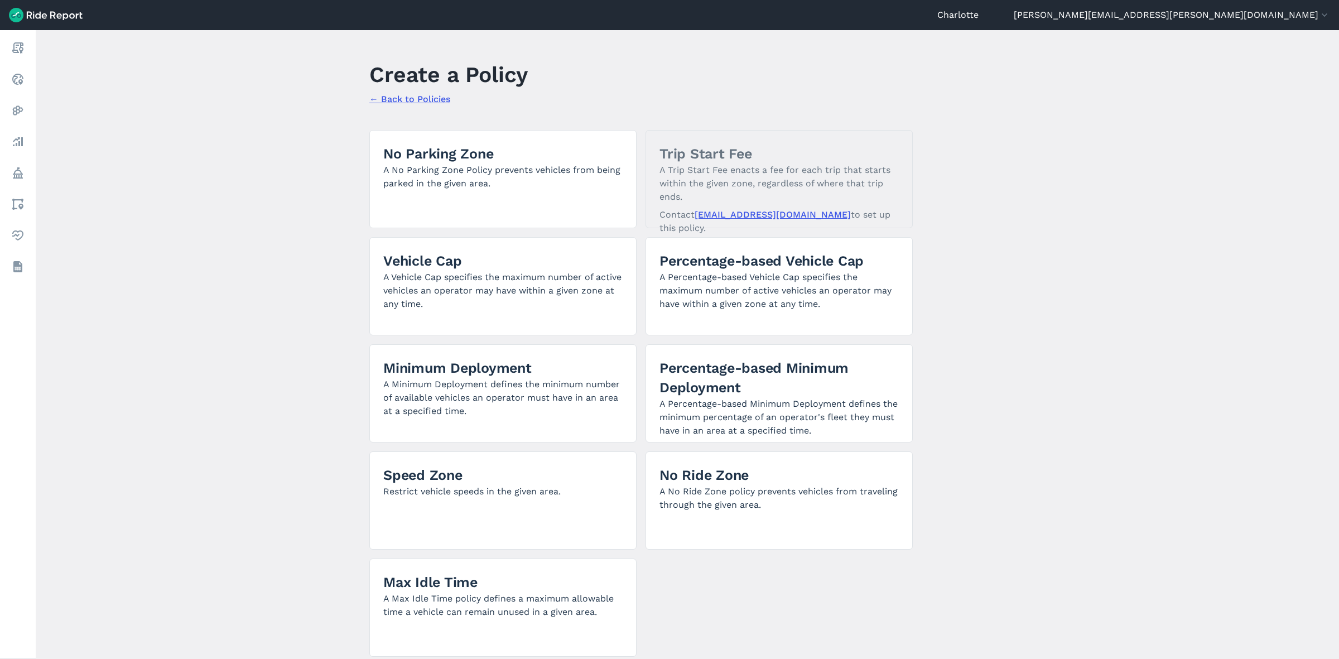
click at [383, 99] on link "← Back to Policies" at bounding box center [409, 99] width 81 height 11
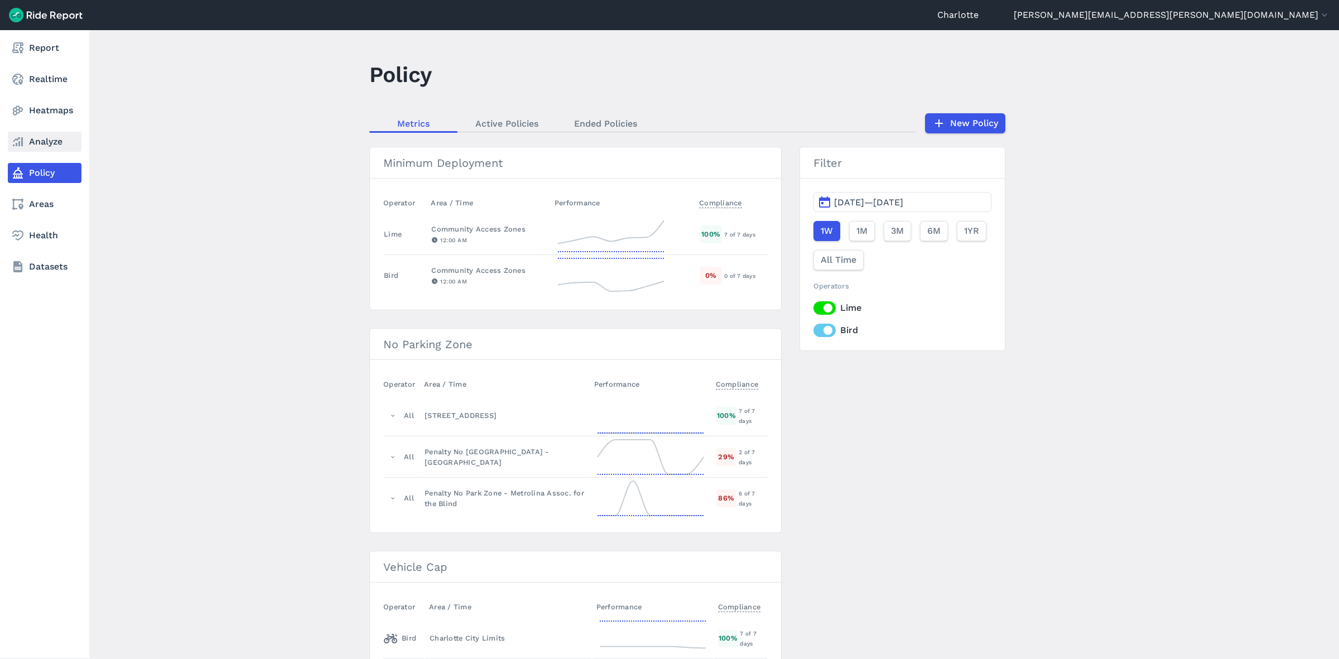
click at [38, 146] on link "Analyze" at bounding box center [45, 142] width 74 height 20
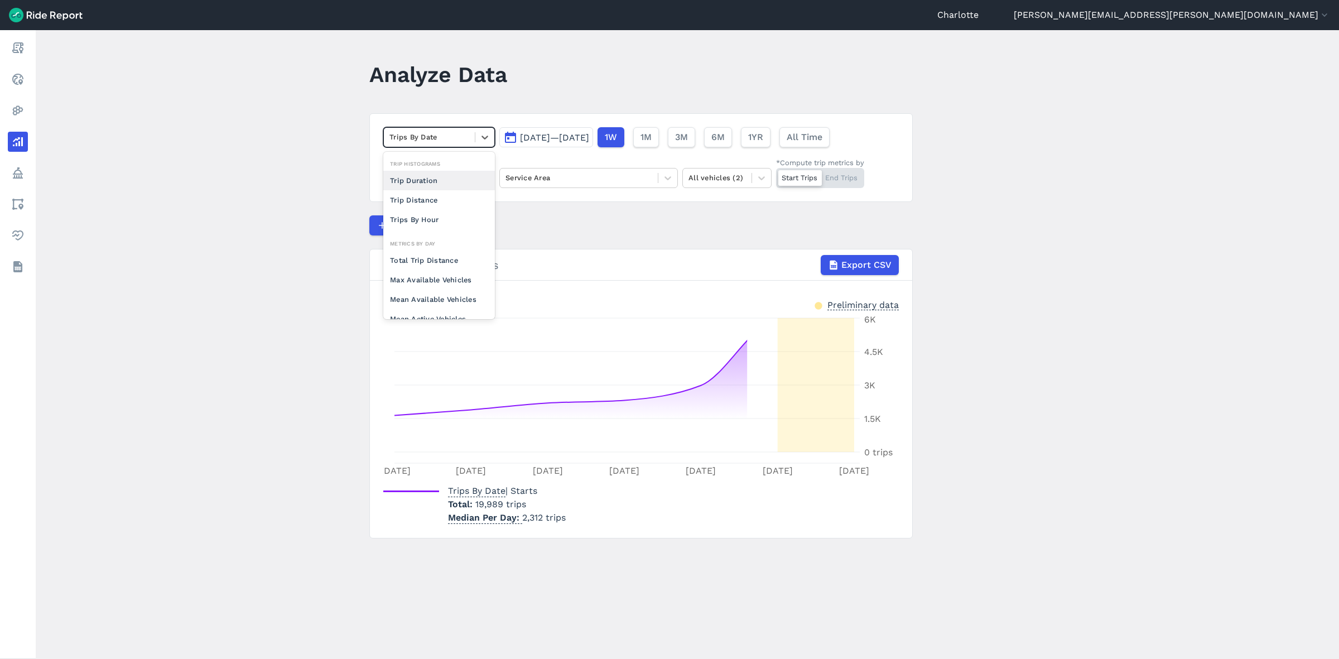
click at [456, 138] on div at bounding box center [430, 137] width 80 height 13
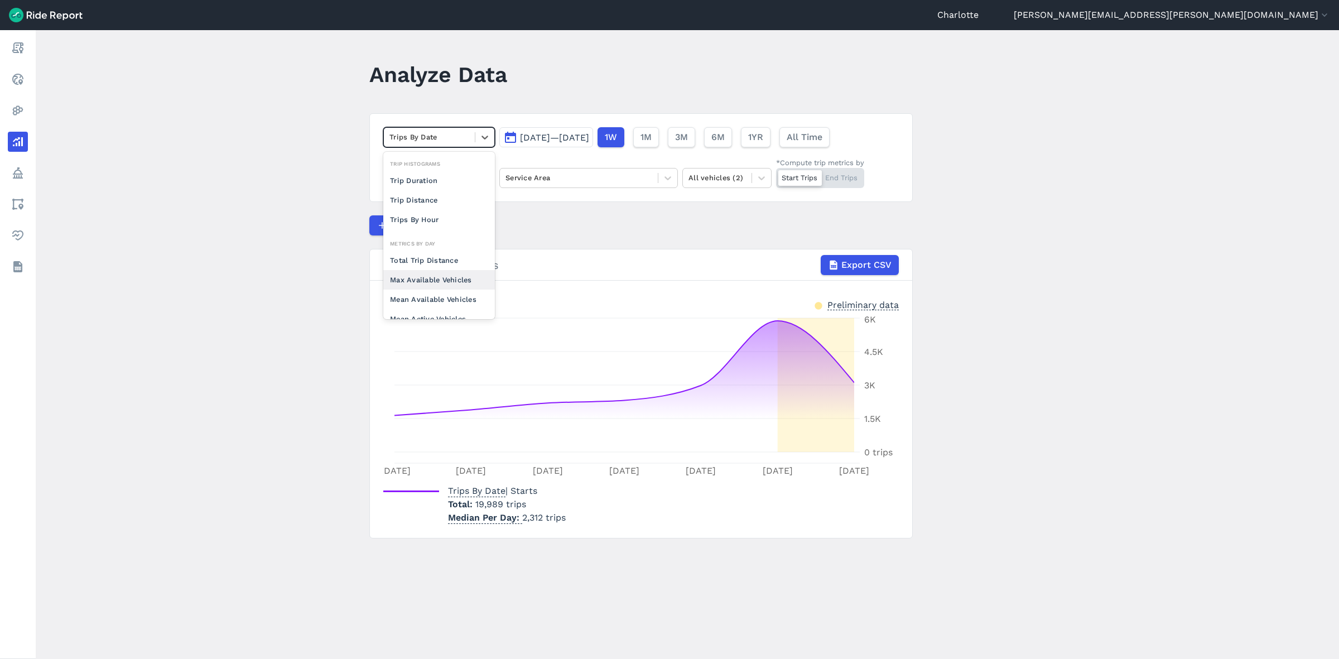
scroll to position [70, 0]
click at [446, 229] on div "Mean Available Vehicles" at bounding box center [439, 230] width 112 height 20
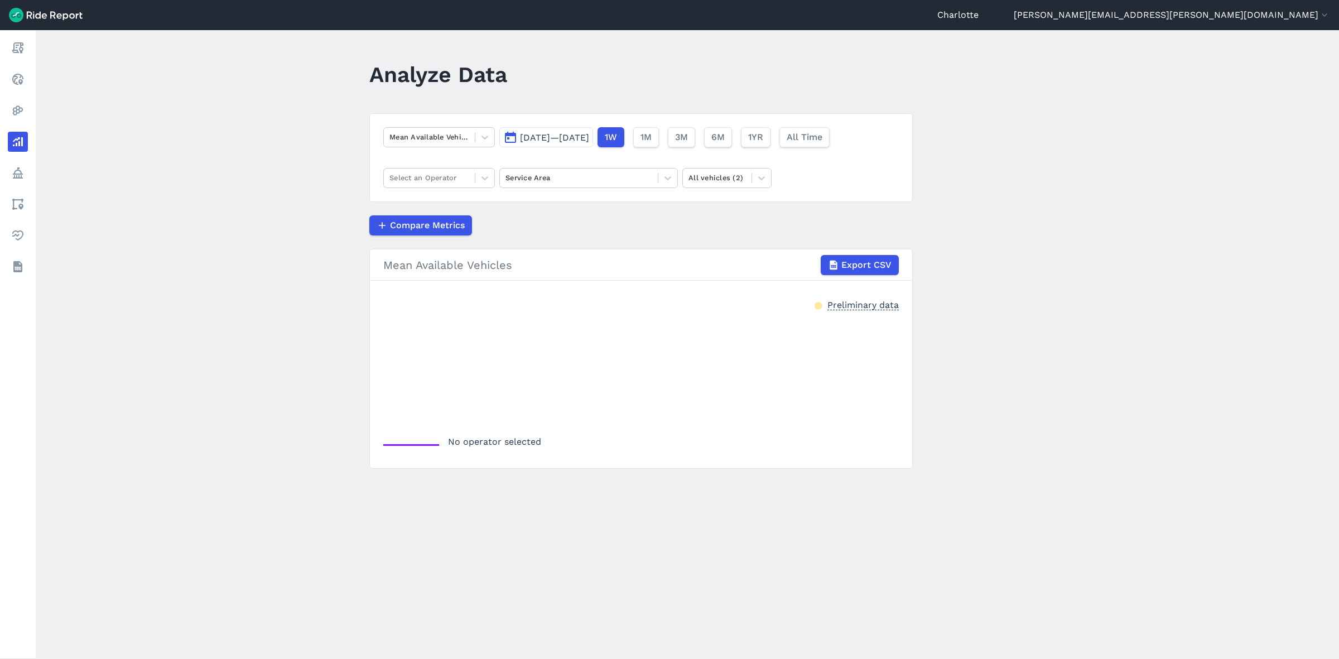
click at [582, 143] on span "[DATE]—[DATE]" at bounding box center [554, 137] width 69 height 11
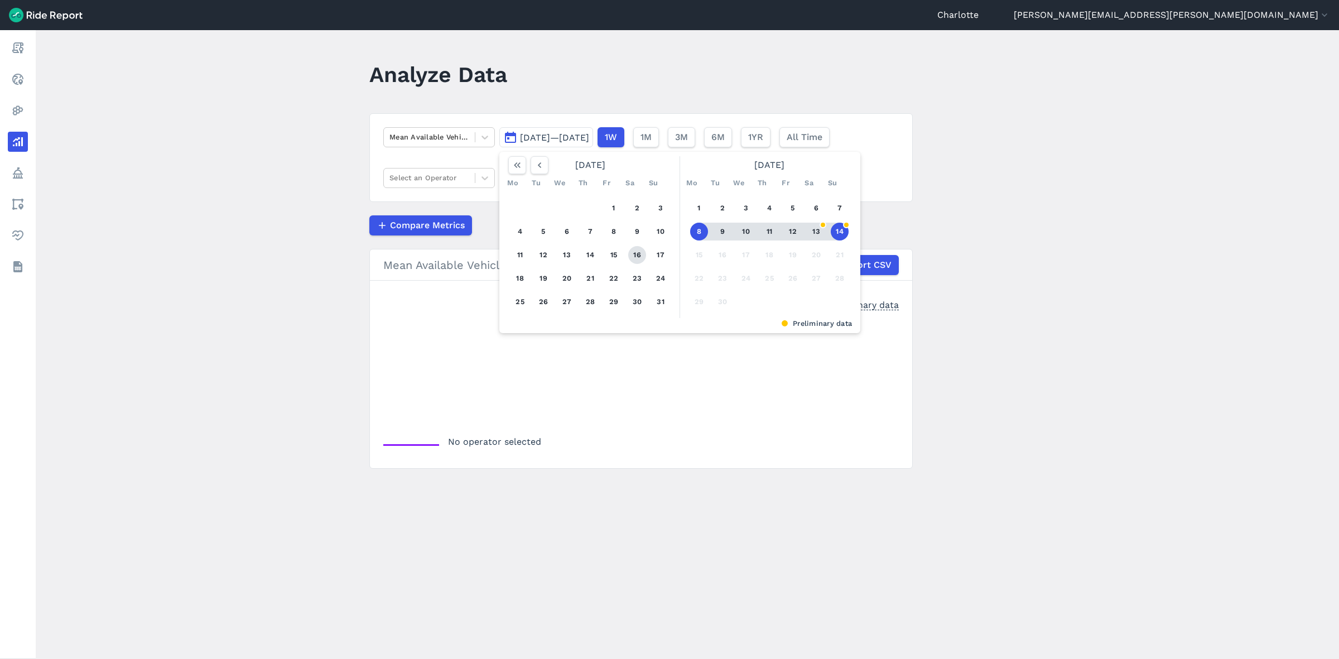
click at [637, 253] on button "16" at bounding box center [637, 255] width 18 height 18
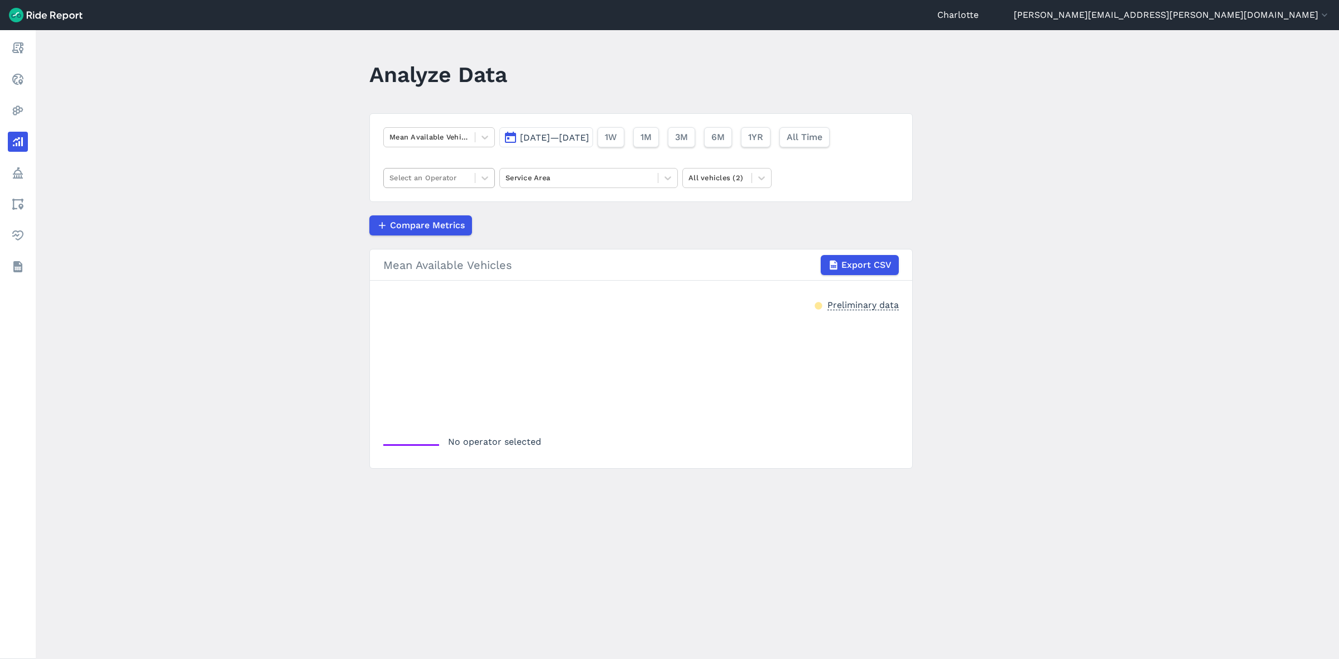
click at [458, 177] on div at bounding box center [430, 177] width 80 height 13
click at [424, 206] on div "Bird" at bounding box center [439, 205] width 112 height 20
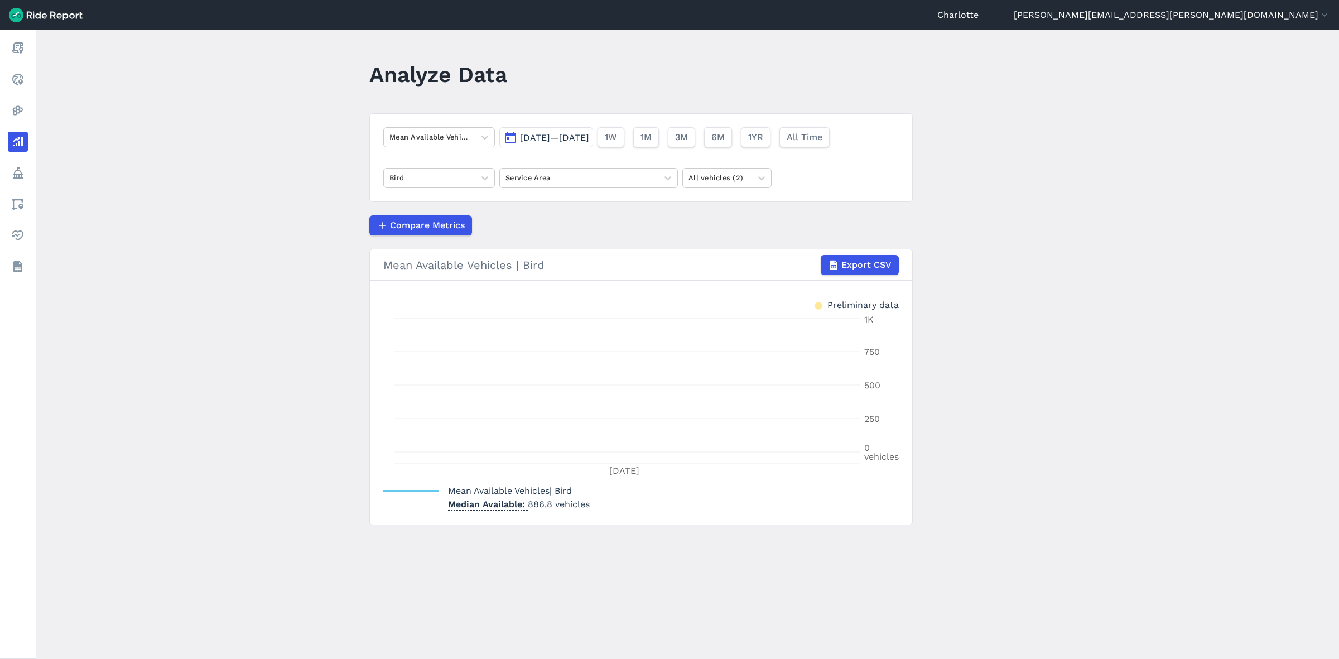
drag, startPoint x: 564, startPoint y: 498, endPoint x: 609, endPoint y: 500, distance: 45.2
click at [565, 498] on p "Median Available 886.8 vehicles" at bounding box center [519, 504] width 142 height 13
